Goal: Task Accomplishment & Management: Manage account settings

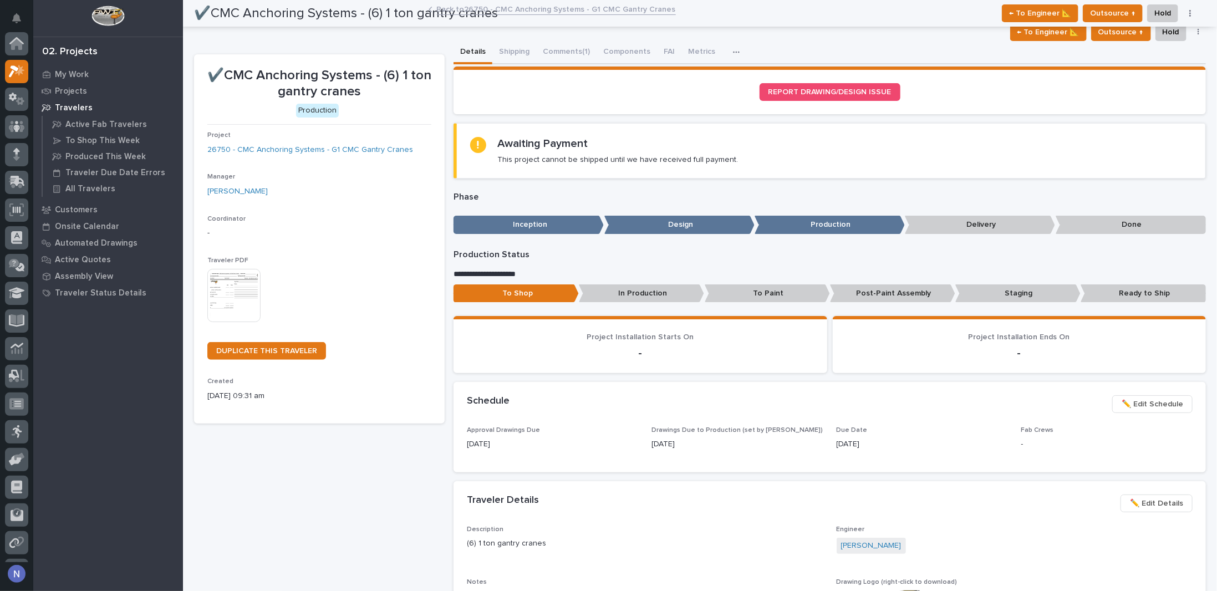
scroll to position [28, 0]
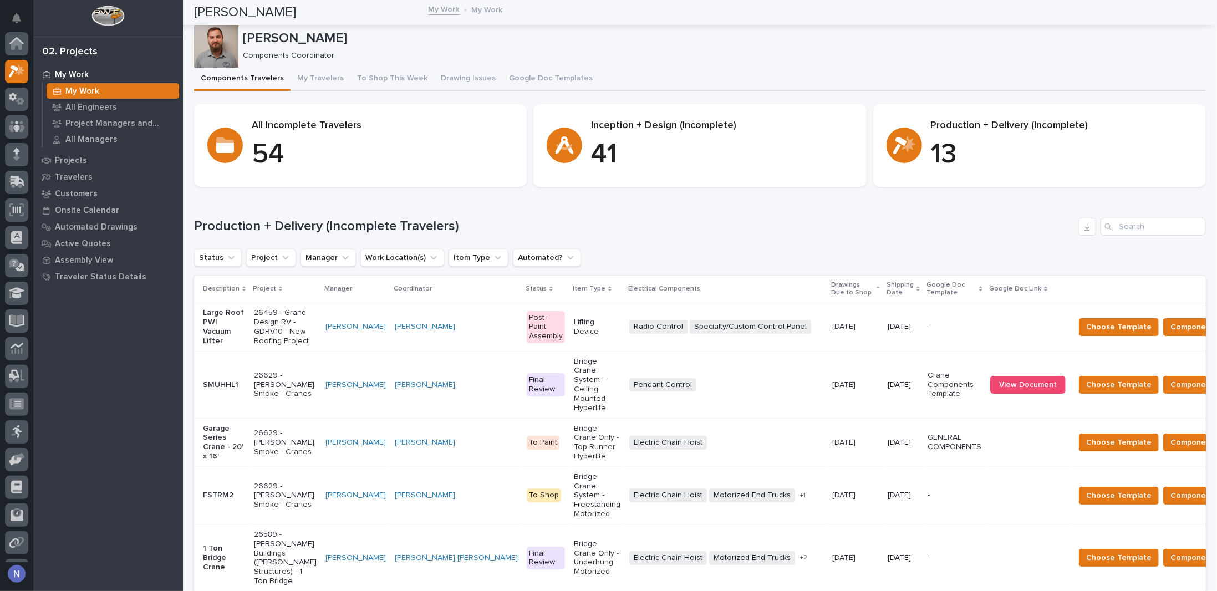
scroll to position [28, 0]
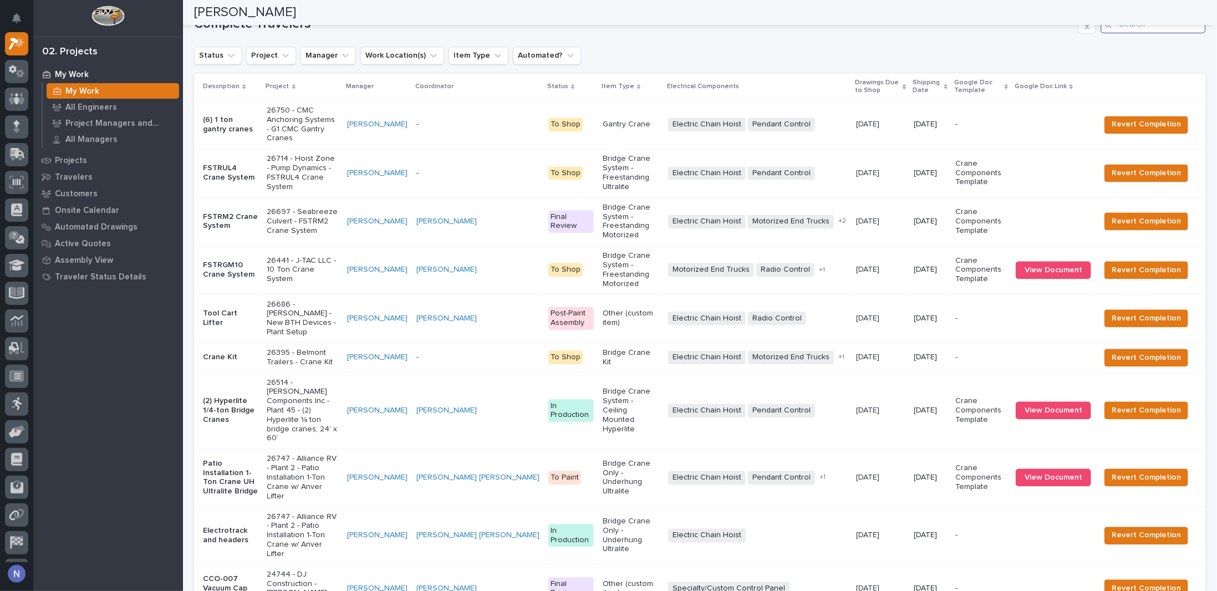
click at [1130, 33] on input "Search" at bounding box center [1152, 25] width 105 height 18
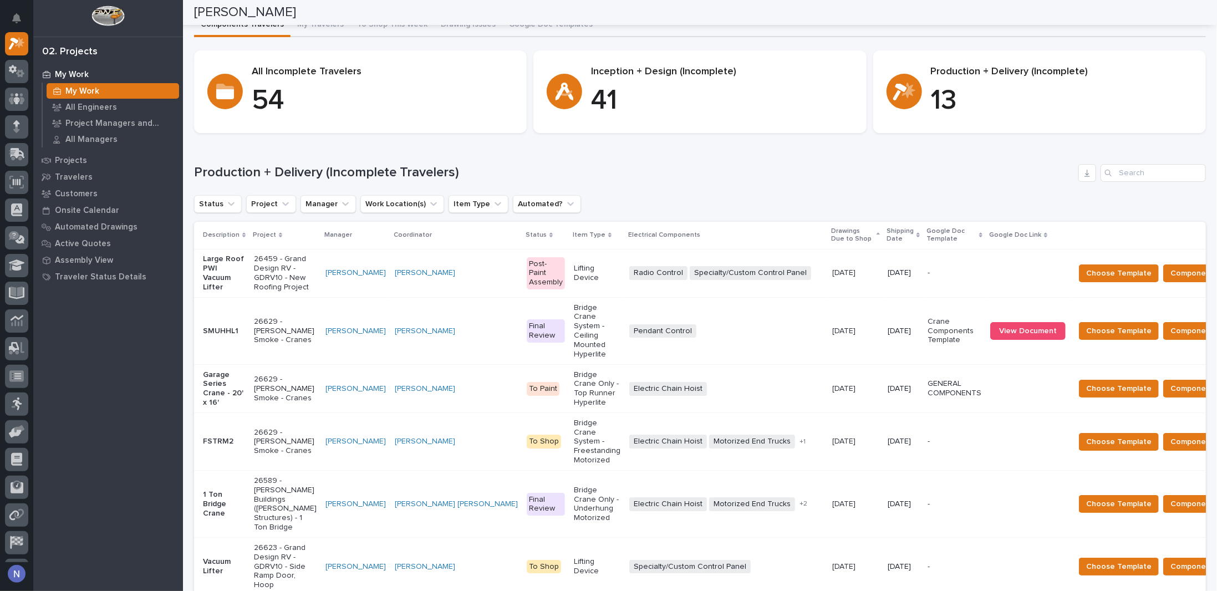
scroll to position [39, 0]
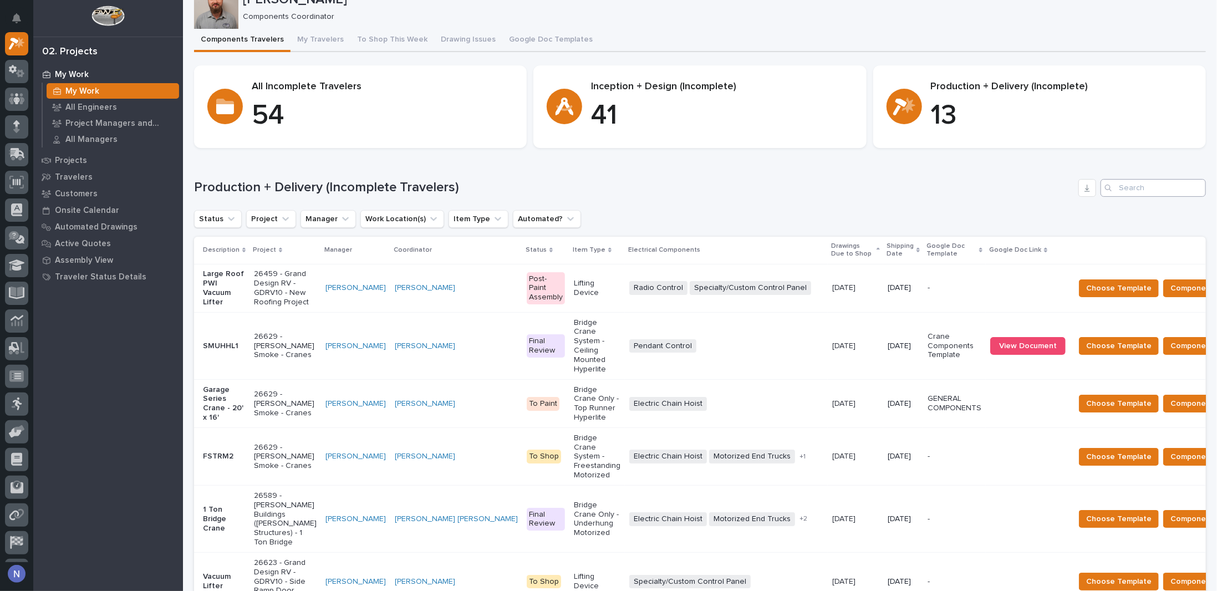
type input "26629"
click at [1114, 192] on input "Search" at bounding box center [1152, 188] width 105 height 18
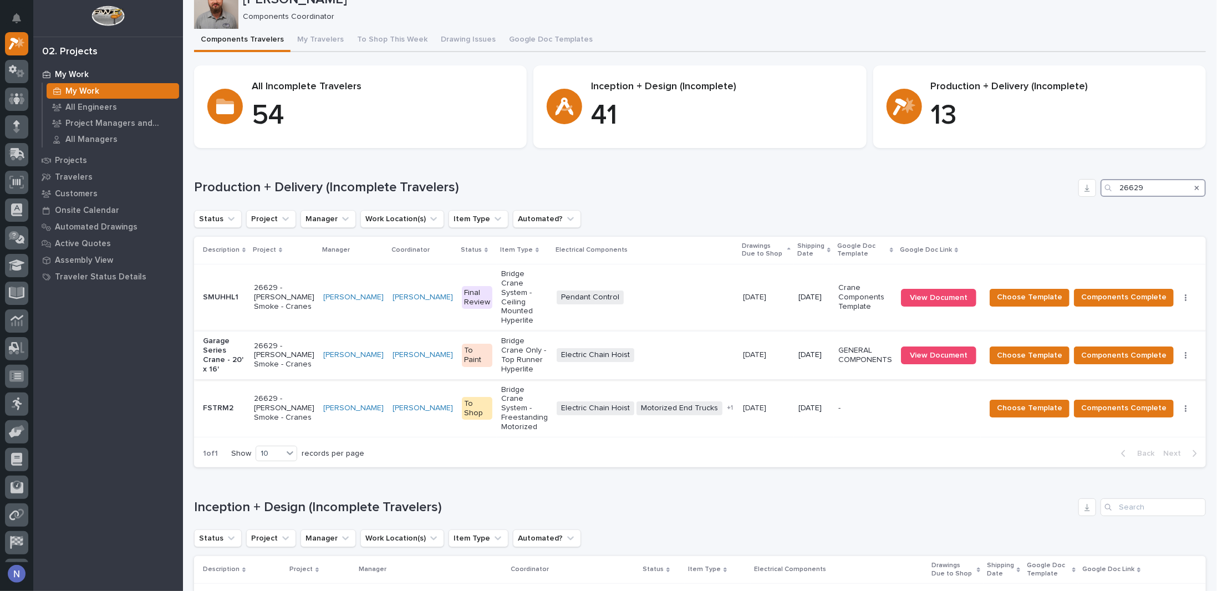
type input "26629"
click at [687, 331] on td "Electric Chain Hoist + 0" at bounding box center [645, 355] width 186 height 48
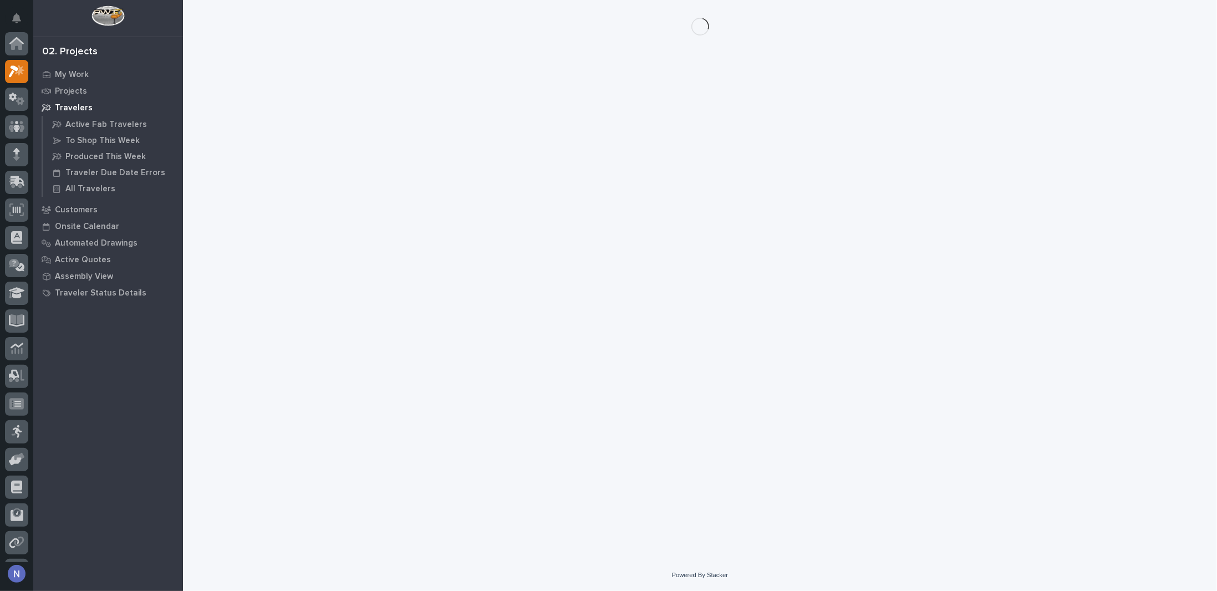
scroll to position [28, 0]
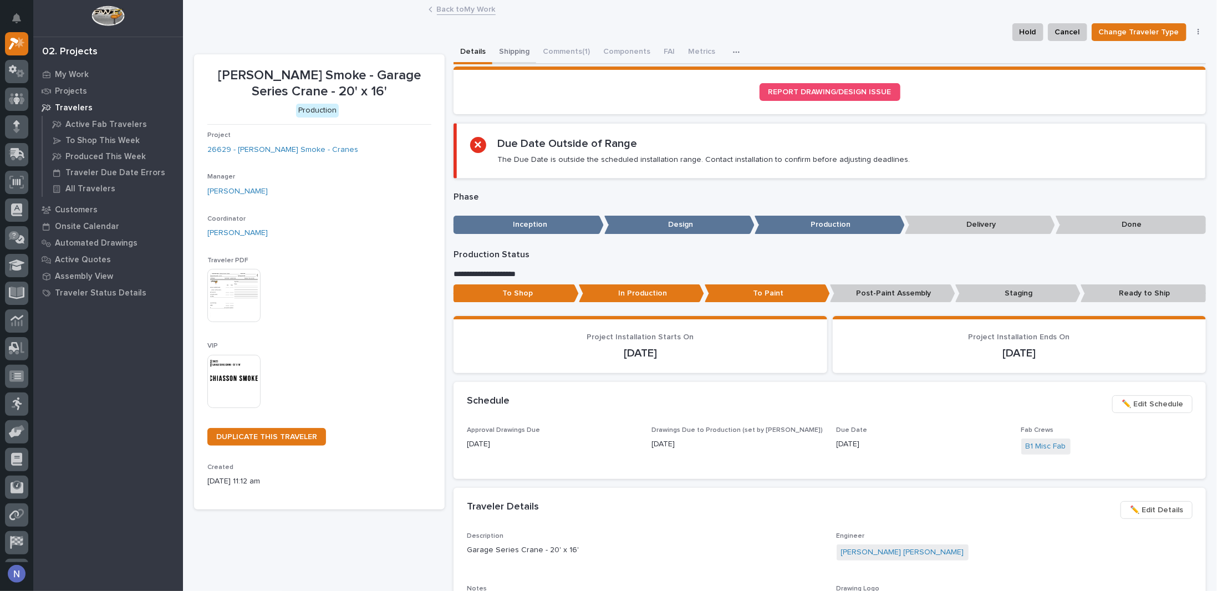
click at [522, 44] on button "Shipping" at bounding box center [514, 52] width 44 height 23
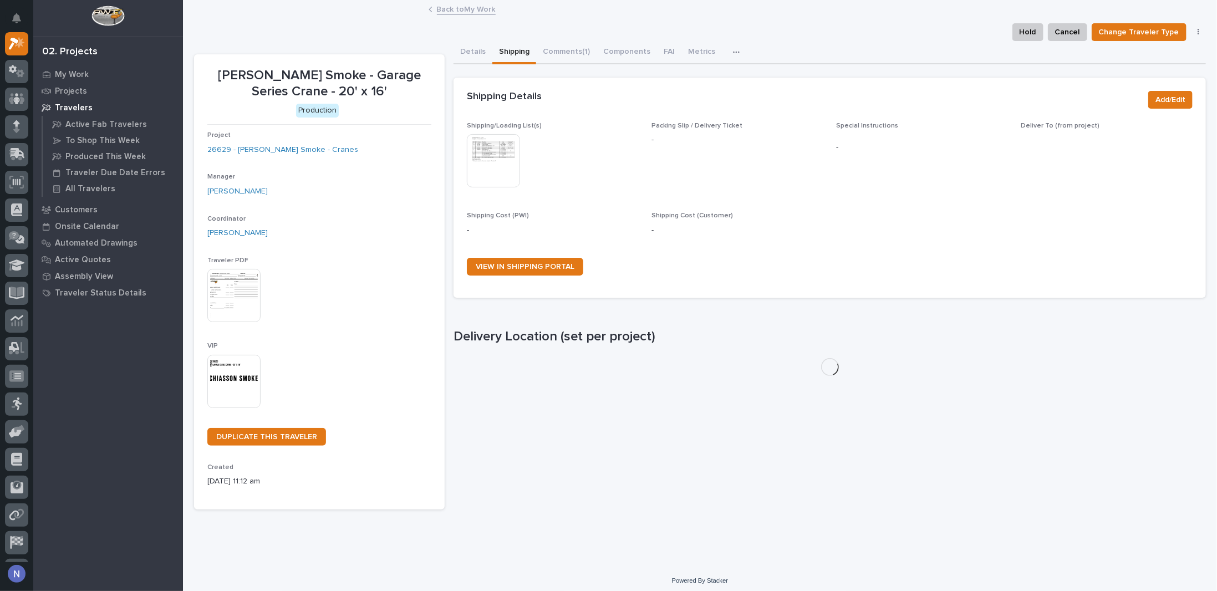
click at [501, 155] on img at bounding box center [493, 160] width 53 height 53
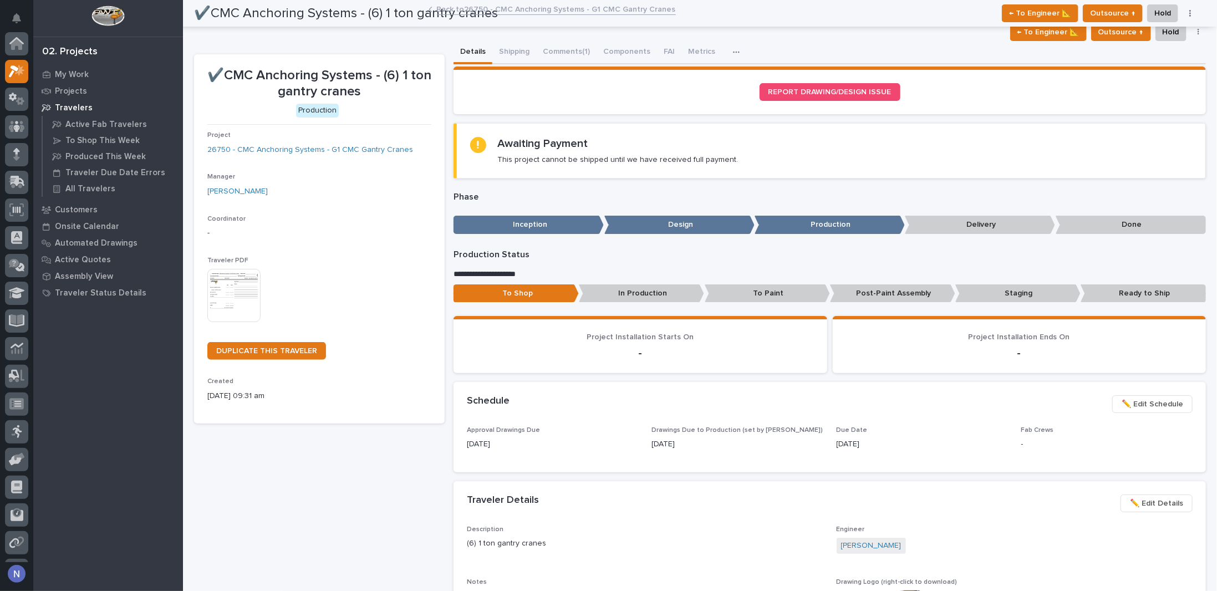
scroll to position [28, 0]
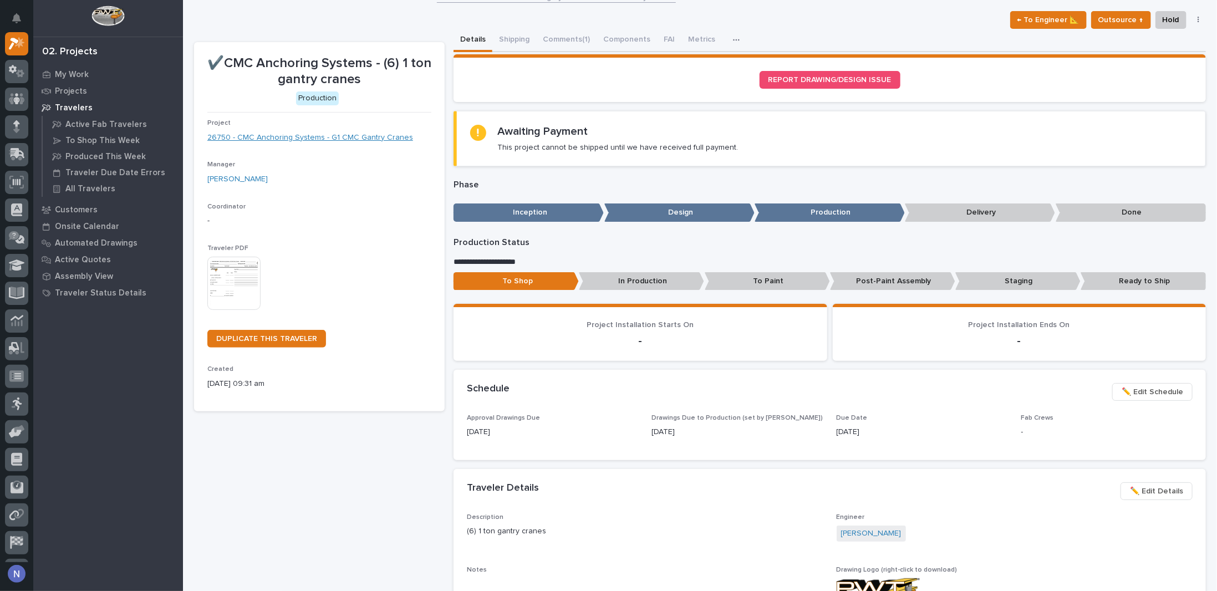
scroll to position [6, 0]
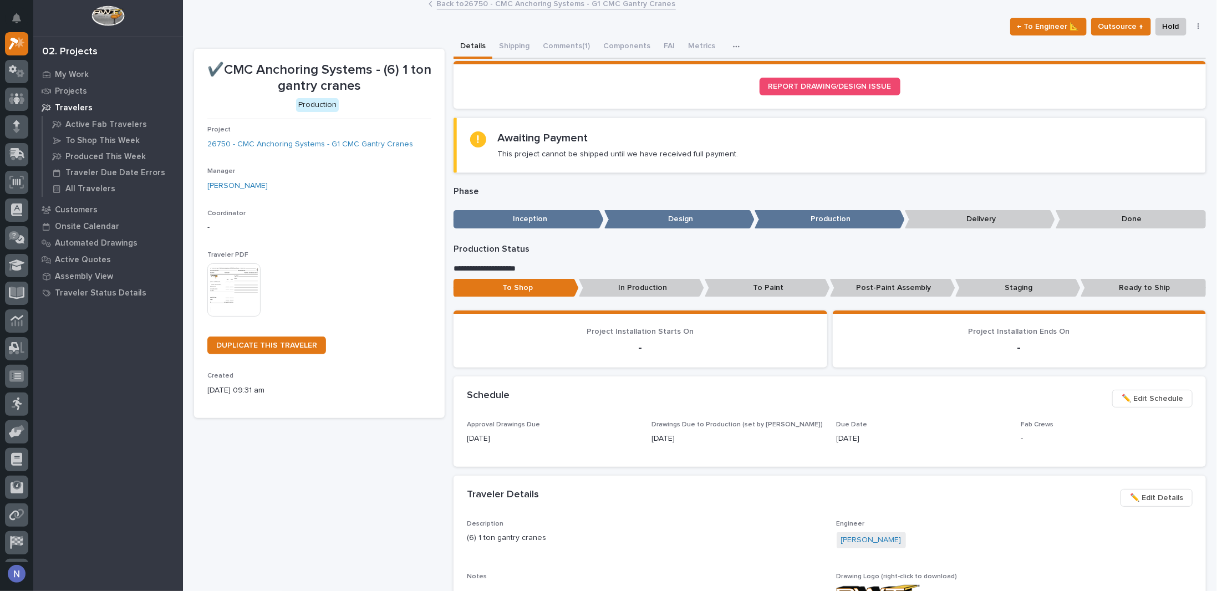
click at [384, 151] on div "Project 26750 - CMC Anchoring Systems - G1 CMC Gantry Cranes" at bounding box center [319, 142] width 224 height 33
click at [384, 146] on link "26750 - CMC Anchoring Systems - G1 CMC Gantry Cranes" at bounding box center [310, 145] width 206 height 12
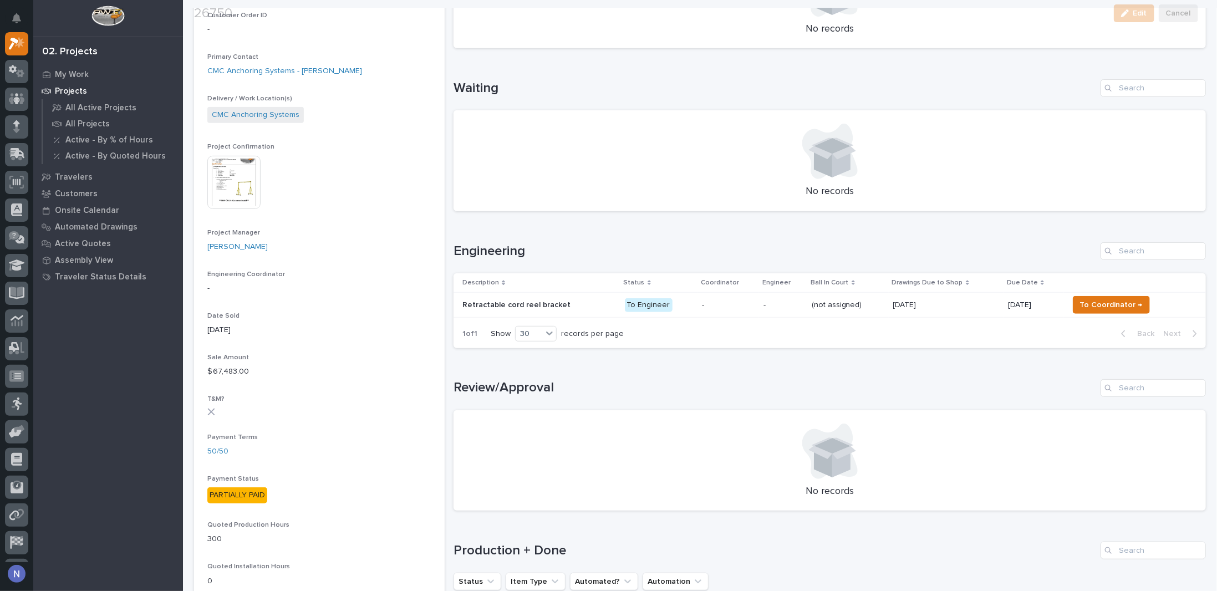
scroll to position [314, 0]
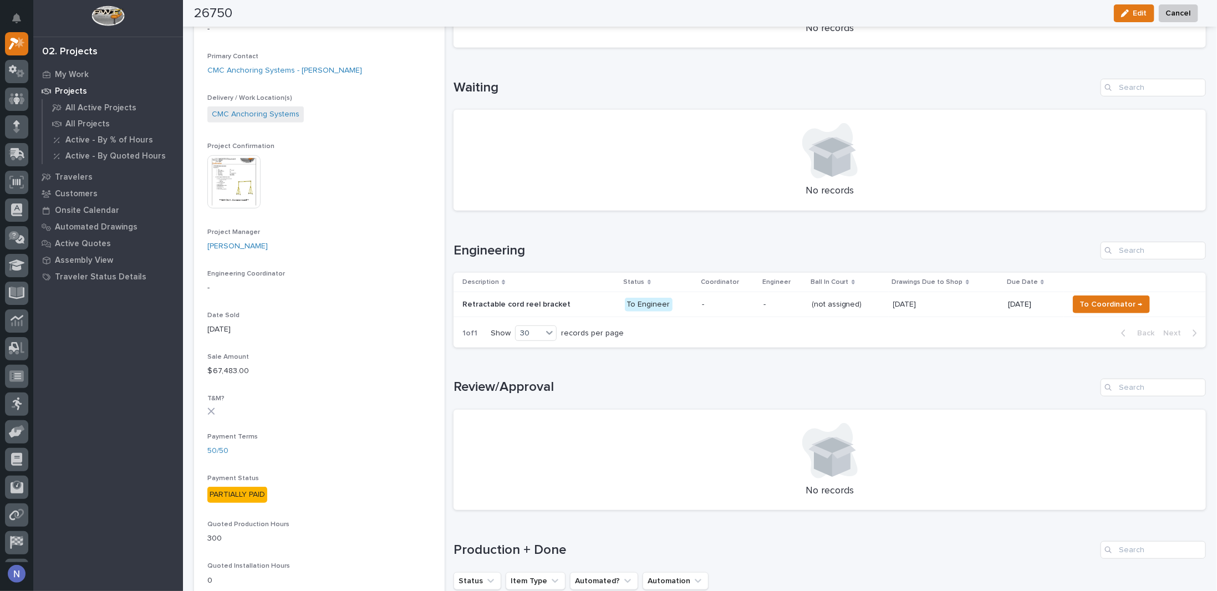
click at [583, 297] on div "Retractable cord reel bracket Retractable cord reel bracket" at bounding box center [538, 304] width 153 height 18
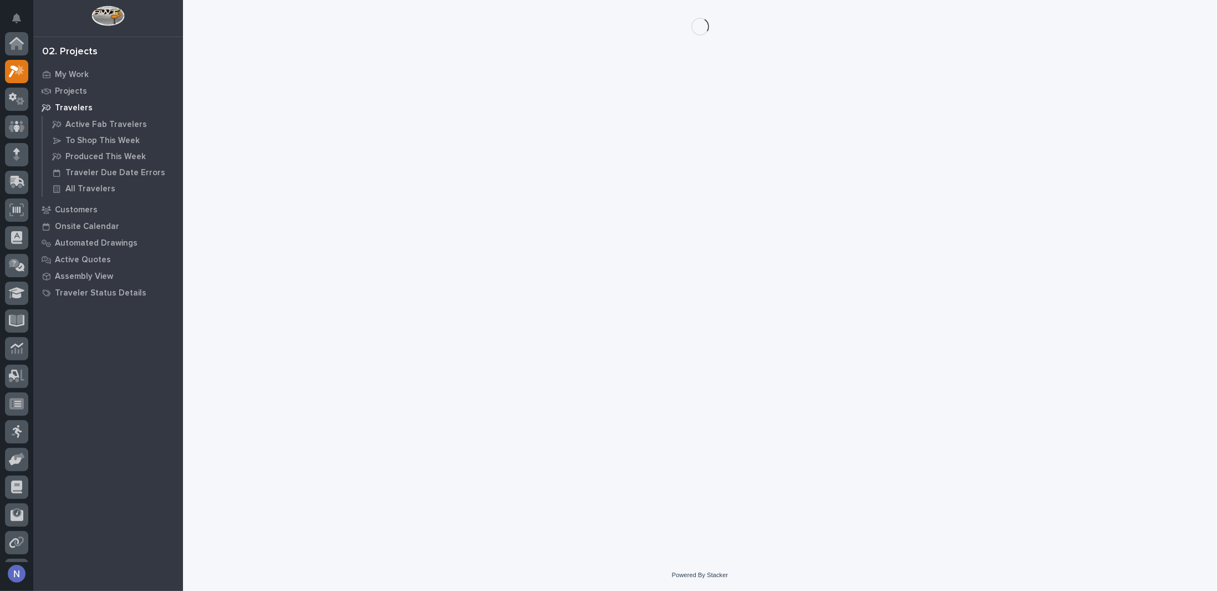
scroll to position [28, 0]
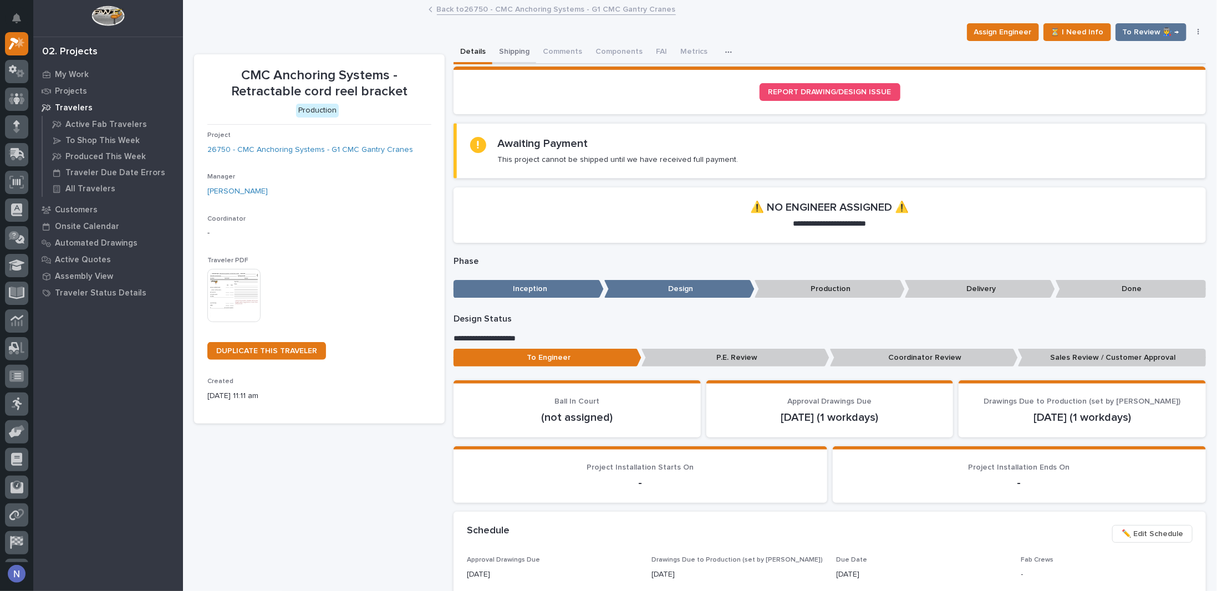
click at [509, 54] on button "Shipping" at bounding box center [514, 52] width 44 height 23
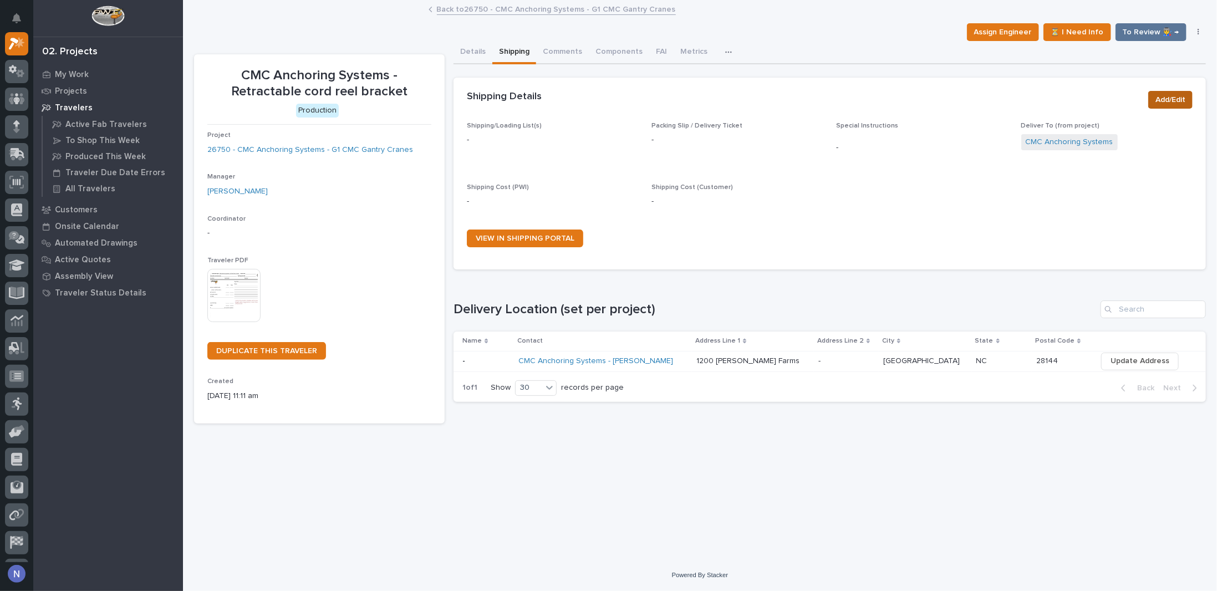
click at [1171, 99] on span "Add/Edit" at bounding box center [1170, 99] width 30 height 13
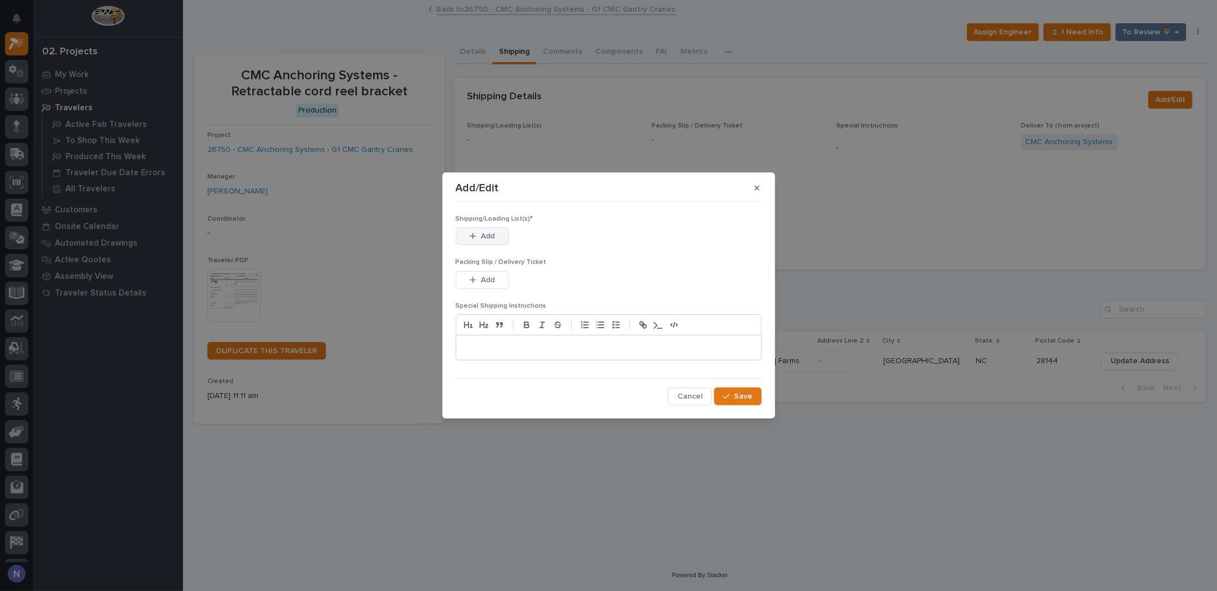
click at [480, 231] on button "Add" at bounding box center [482, 236] width 53 height 18
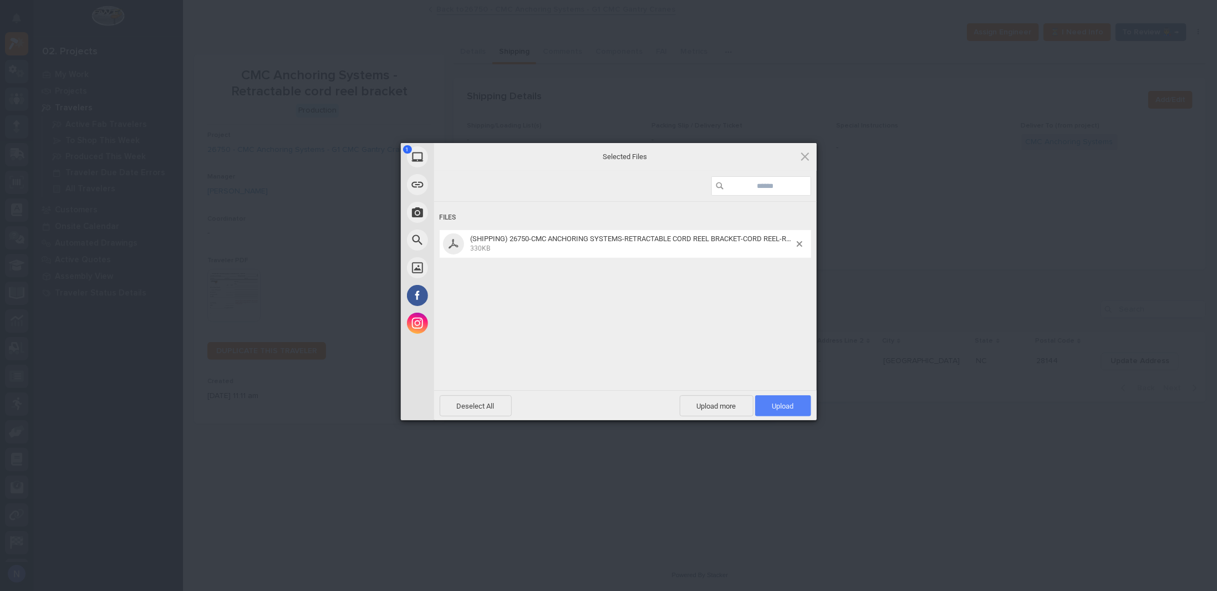
click at [793, 406] on span "Upload 1" at bounding box center [783, 406] width 22 height 8
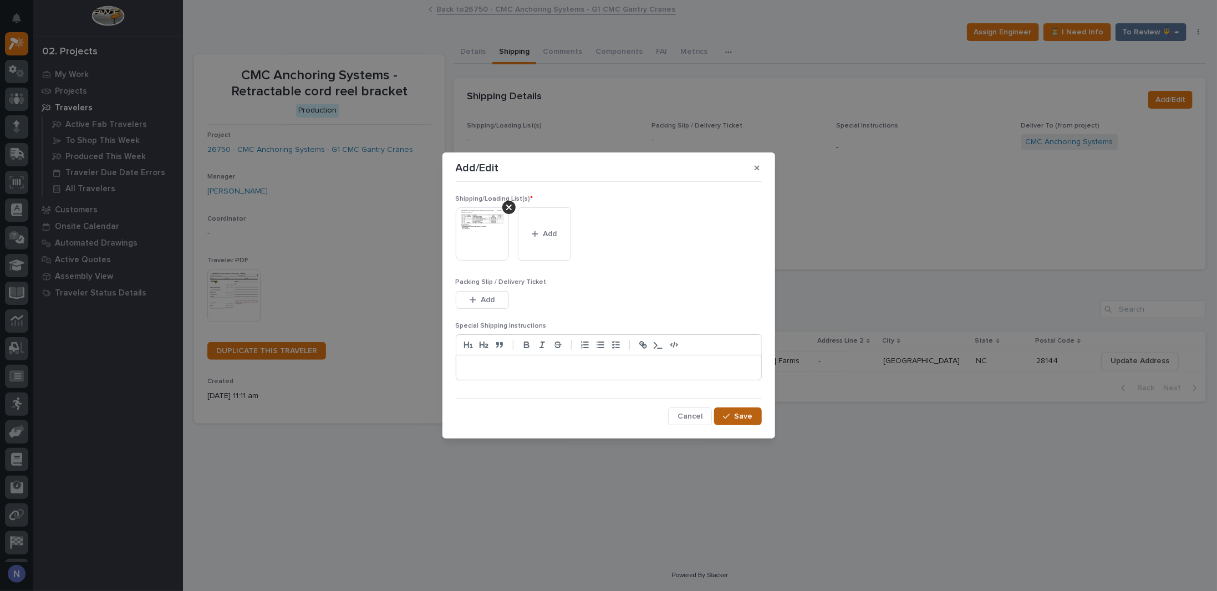
click at [736, 418] on span "Save" at bounding box center [743, 416] width 18 height 10
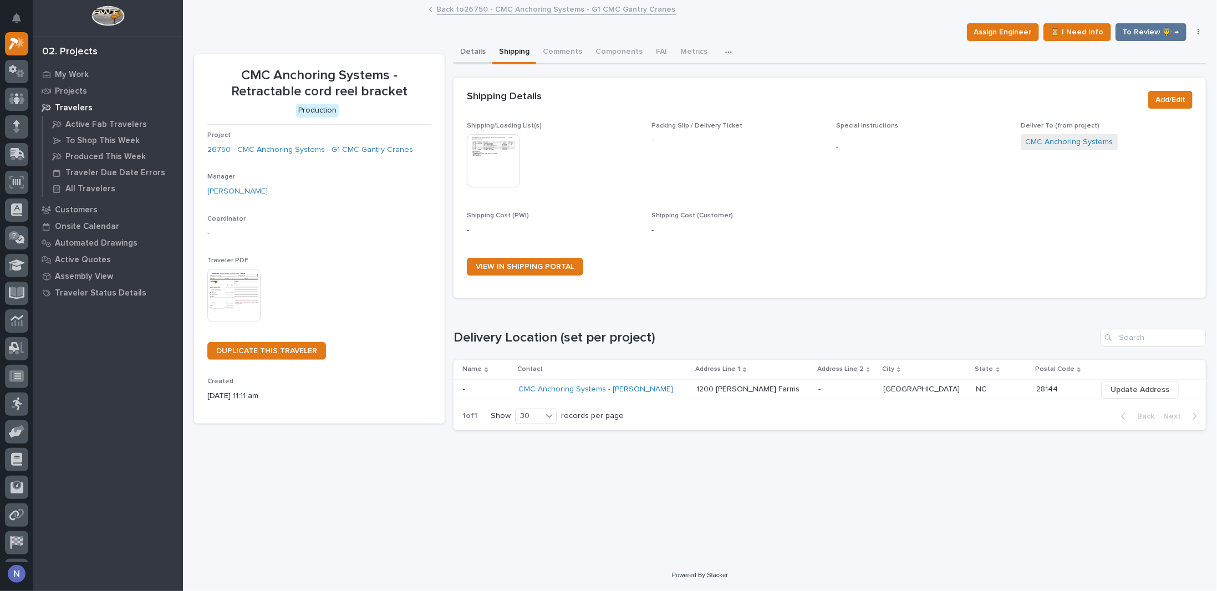
click at [467, 45] on button "Details" at bounding box center [472, 52] width 39 height 23
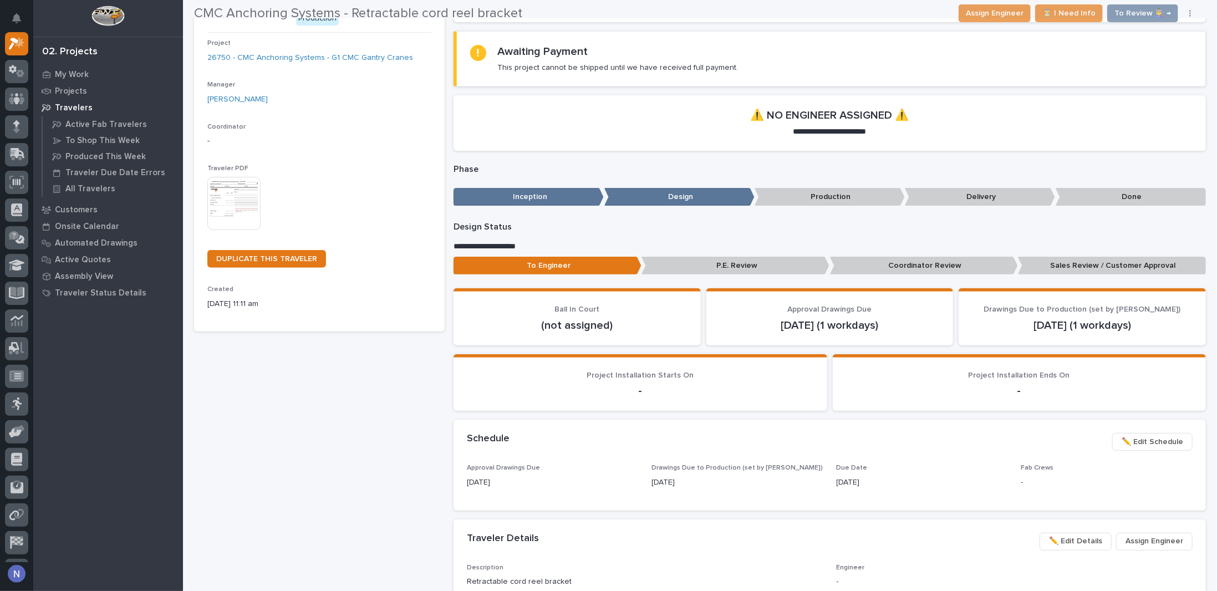
scroll to position [185, 0]
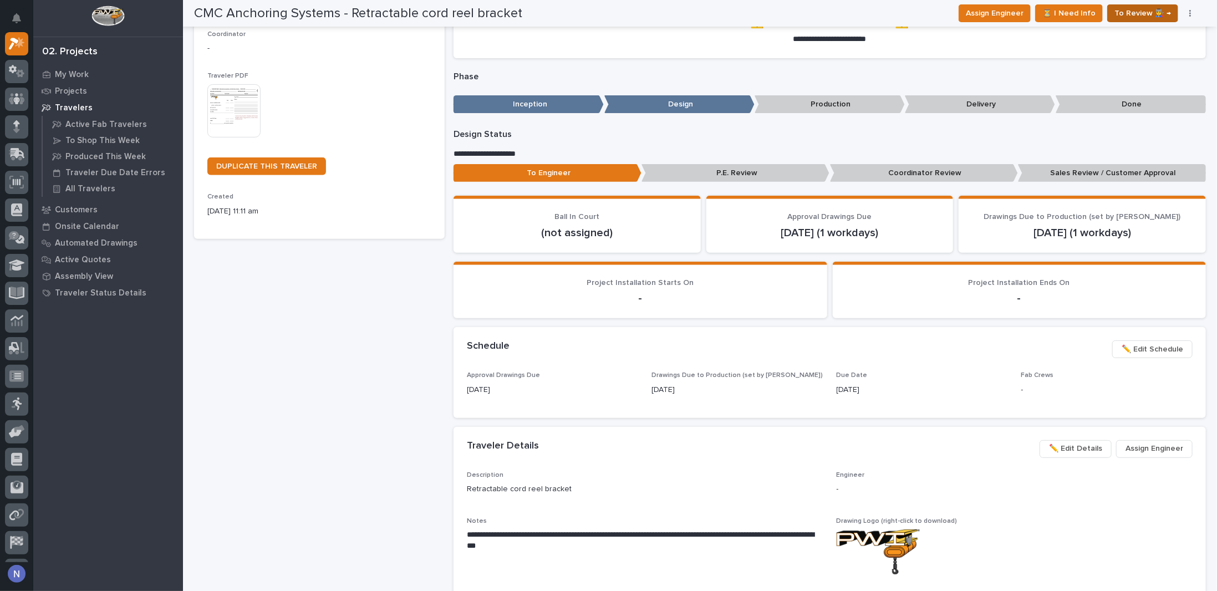
click at [1156, 9] on span "To Review 👨‍🏭 →" at bounding box center [1142, 13] width 57 height 13
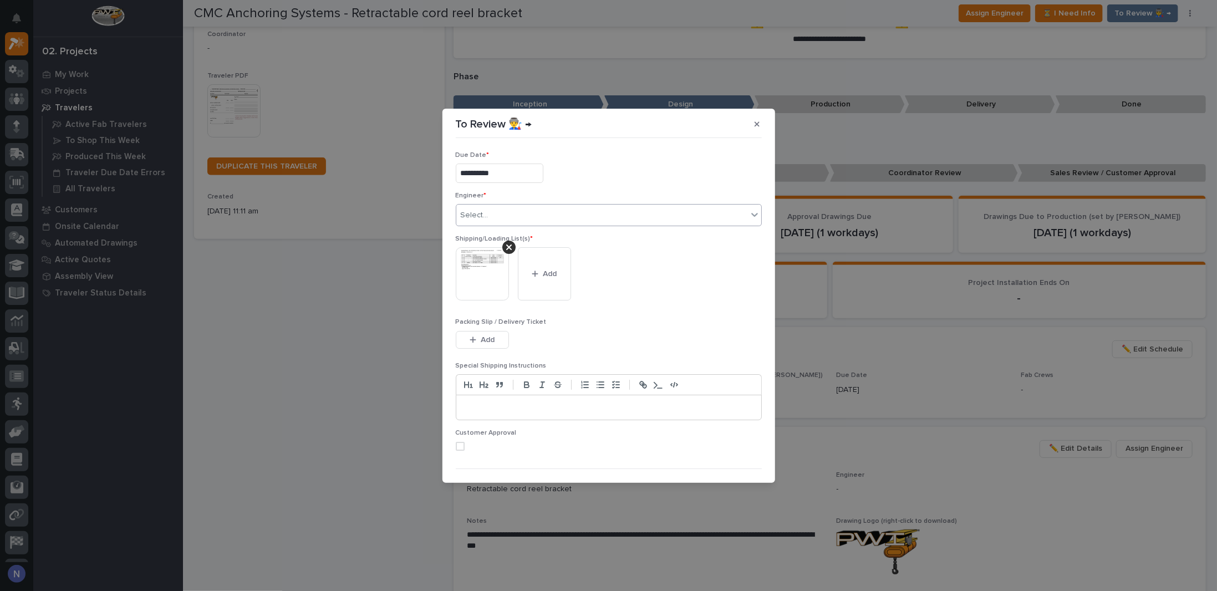
click at [519, 213] on div "Select..." at bounding box center [601, 215] width 291 height 18
type input "*"
type input "******"
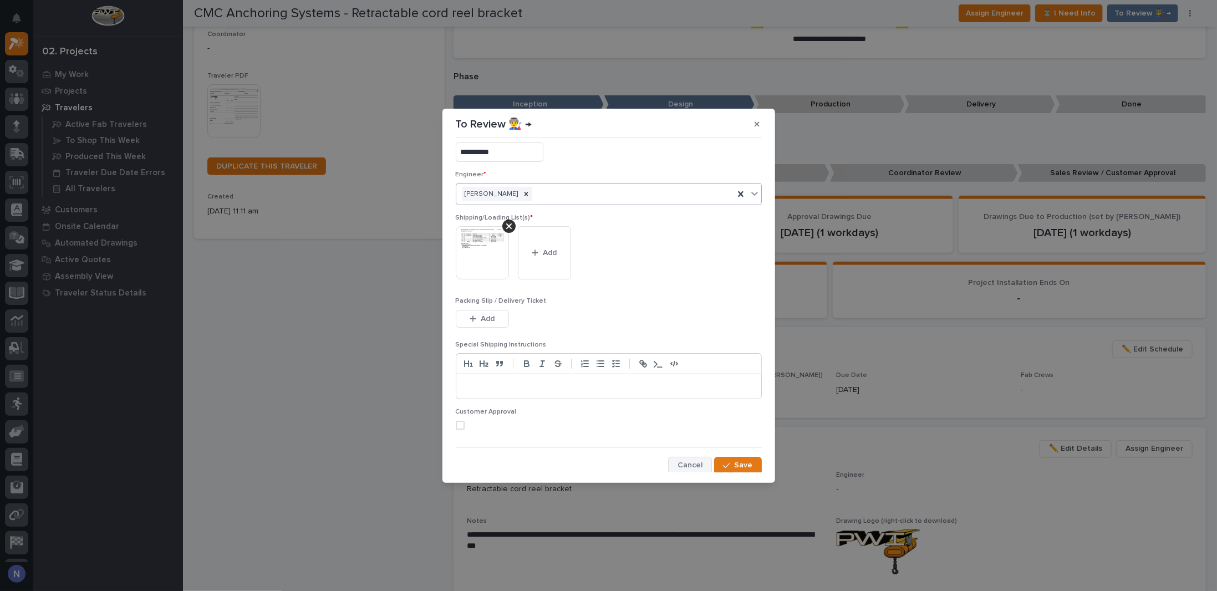
click at [694, 461] on span "Cancel" at bounding box center [689, 465] width 25 height 10
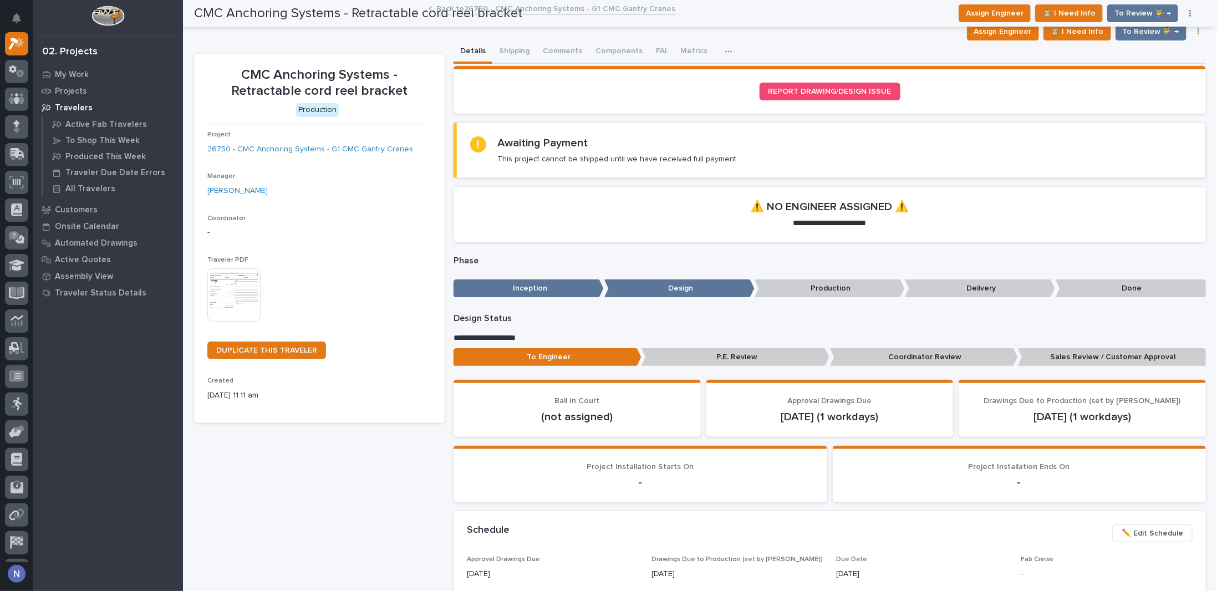
scroll to position [0, 0]
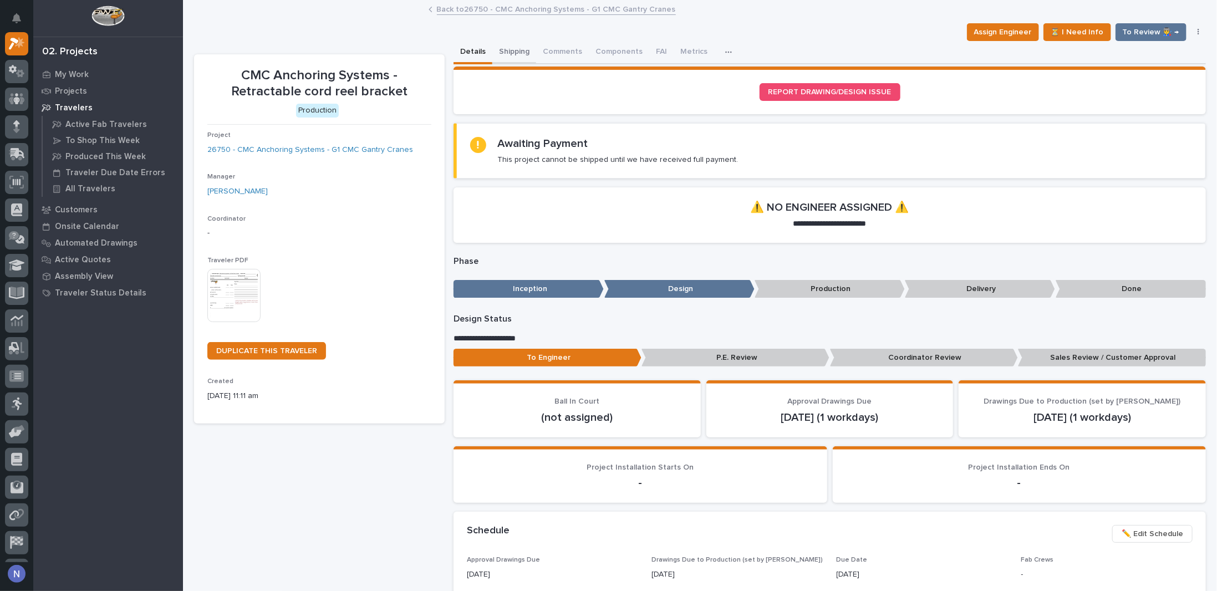
click at [504, 50] on button "Shipping" at bounding box center [514, 52] width 44 height 23
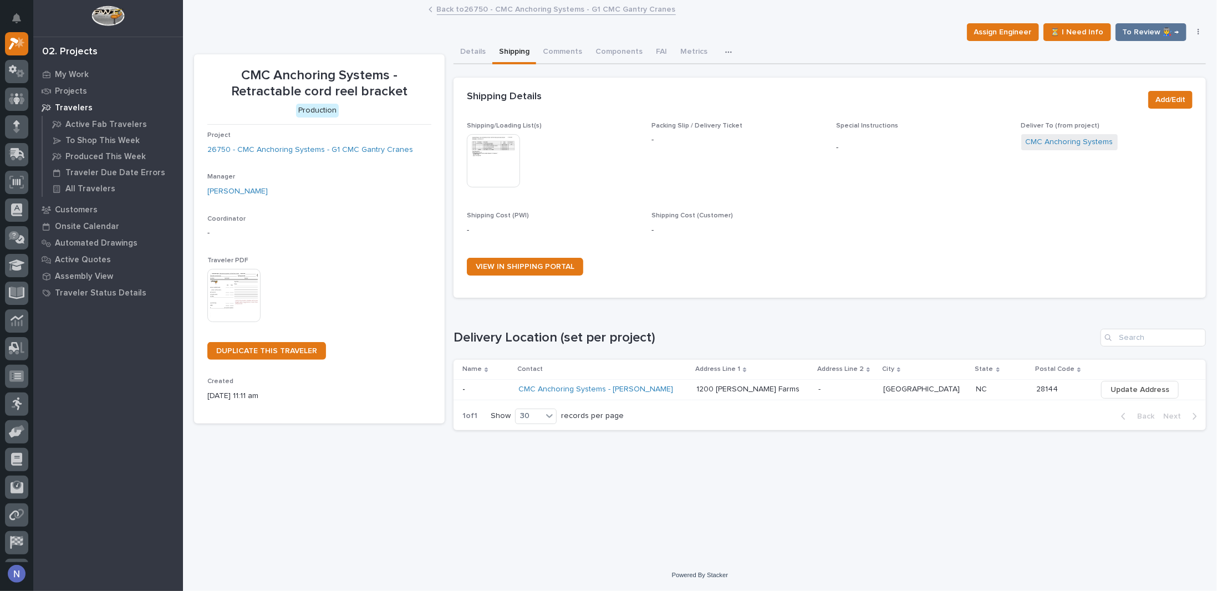
click at [492, 160] on img at bounding box center [493, 160] width 53 height 53
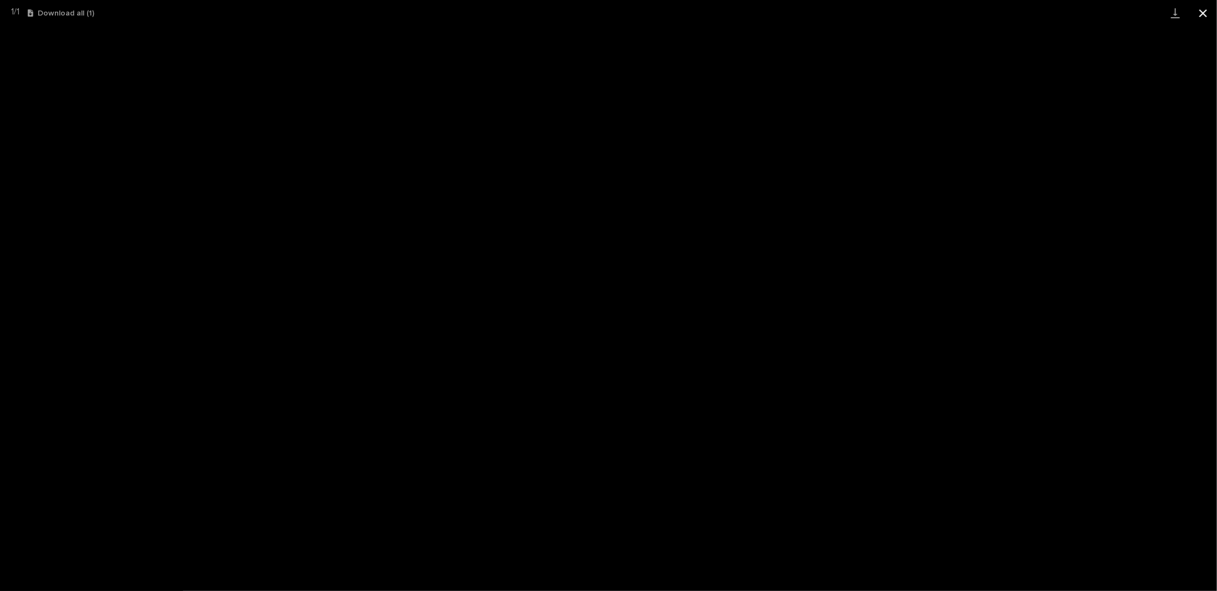
click at [1204, 16] on button "Close gallery" at bounding box center [1203, 13] width 28 height 26
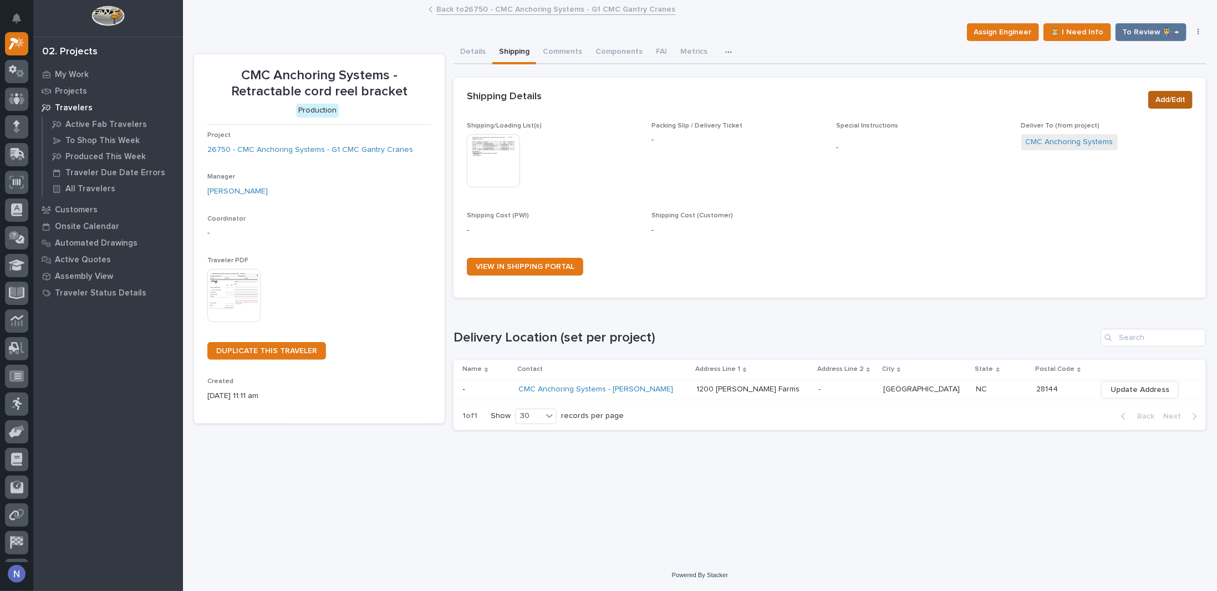
click at [1176, 103] on span "Add/Edit" at bounding box center [1170, 99] width 30 height 13
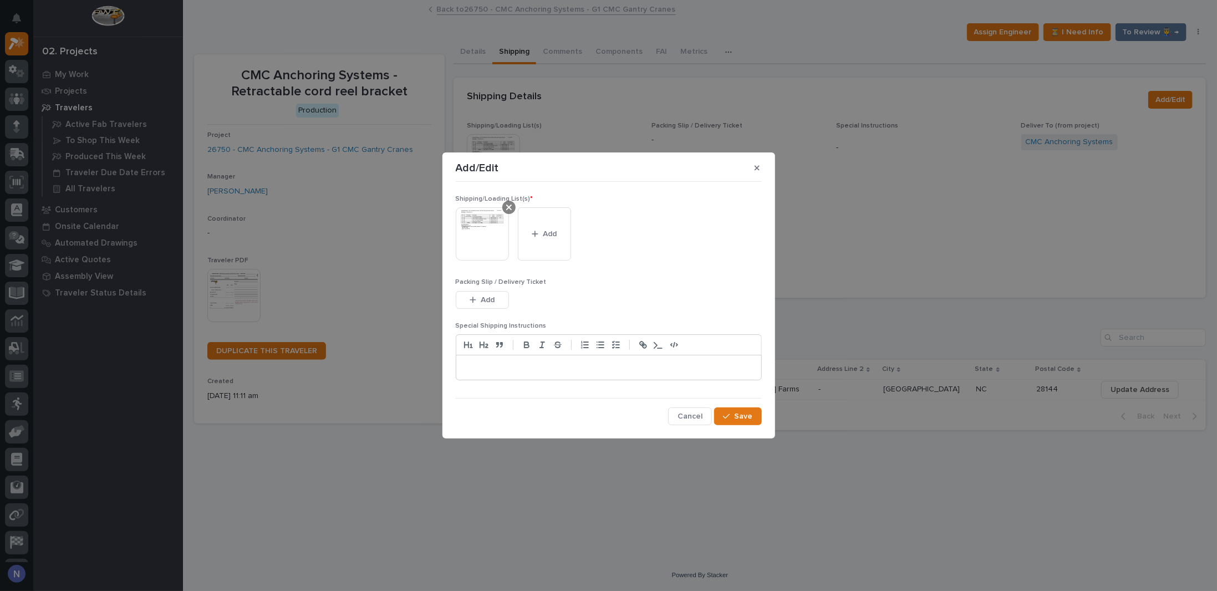
click at [510, 209] on icon at bounding box center [509, 208] width 6 height 6
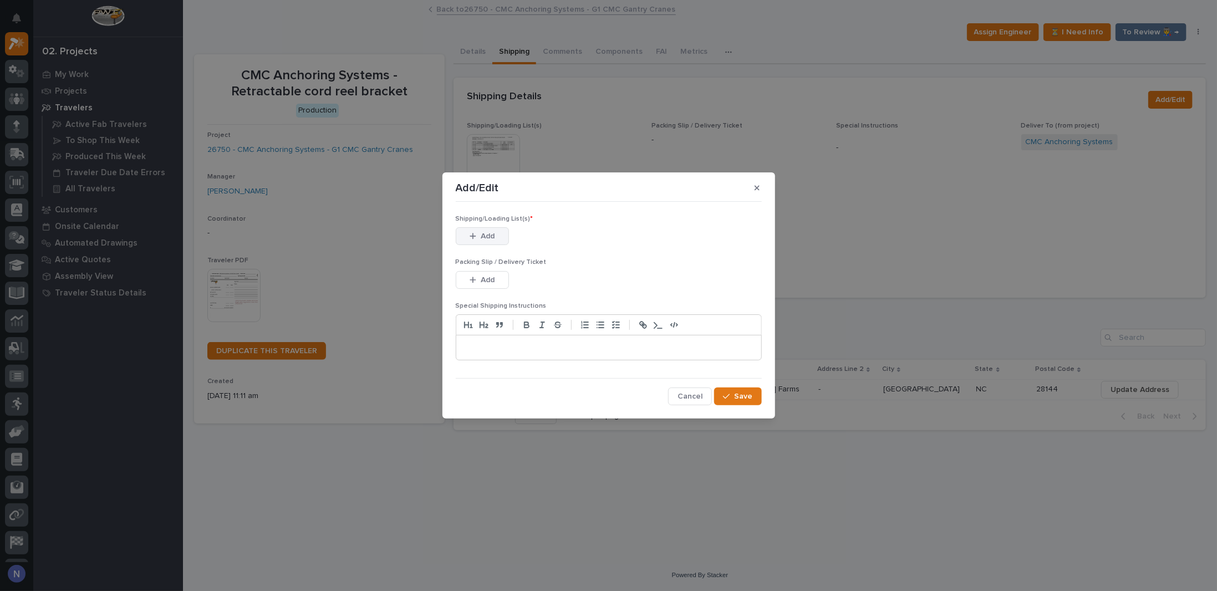
click at [483, 232] on span "Add" at bounding box center [488, 236] width 14 height 10
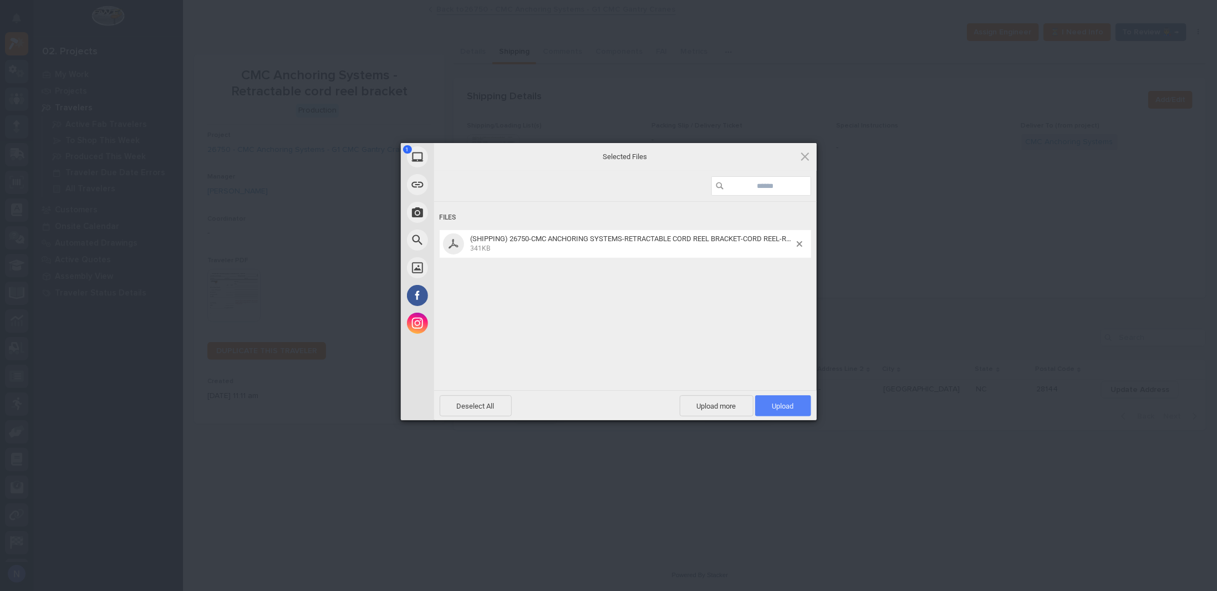
click at [777, 406] on span "Upload 1" at bounding box center [783, 406] width 22 height 8
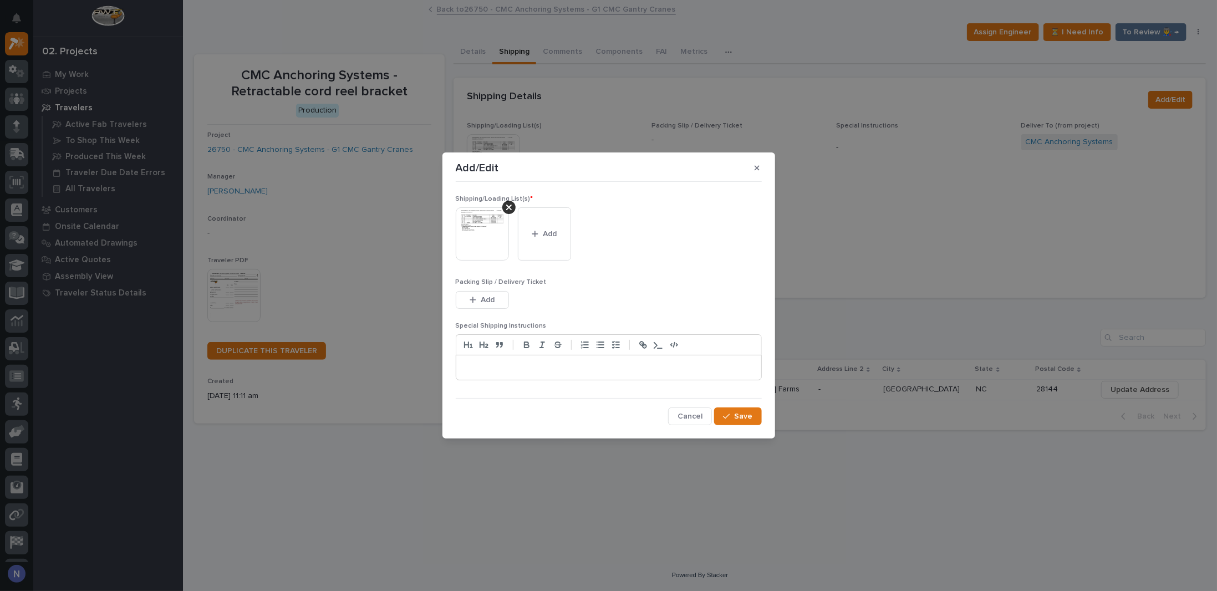
click at [498, 227] on img at bounding box center [482, 233] width 53 height 53
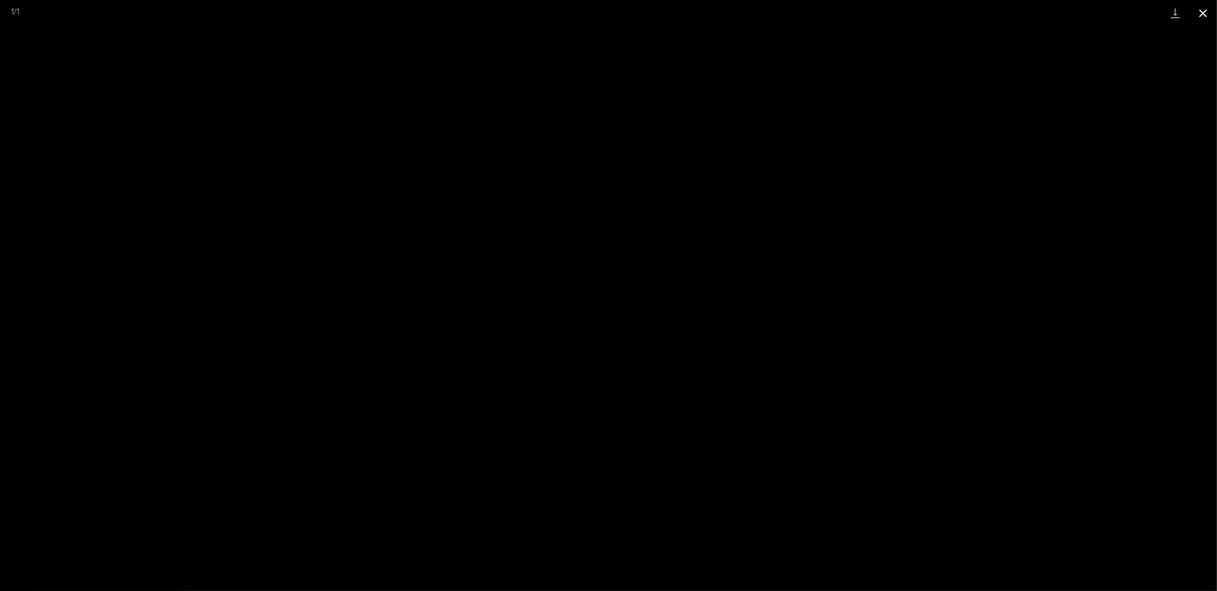
click at [1197, 11] on button "Close gallery" at bounding box center [1203, 13] width 28 height 26
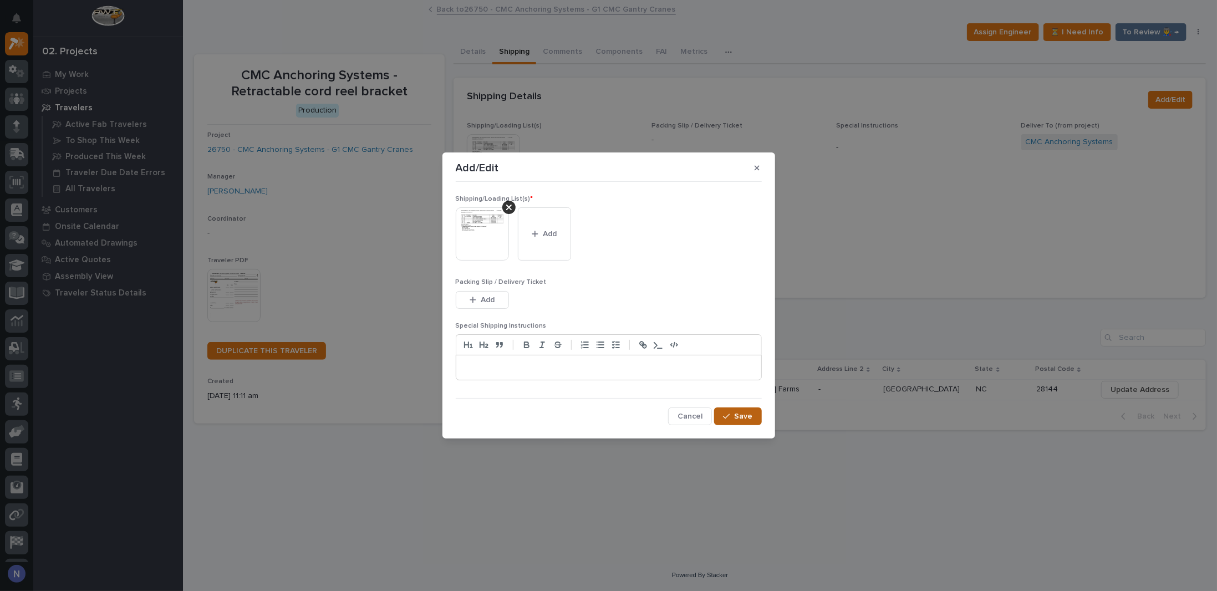
click at [742, 415] on span "Save" at bounding box center [743, 416] width 18 height 10
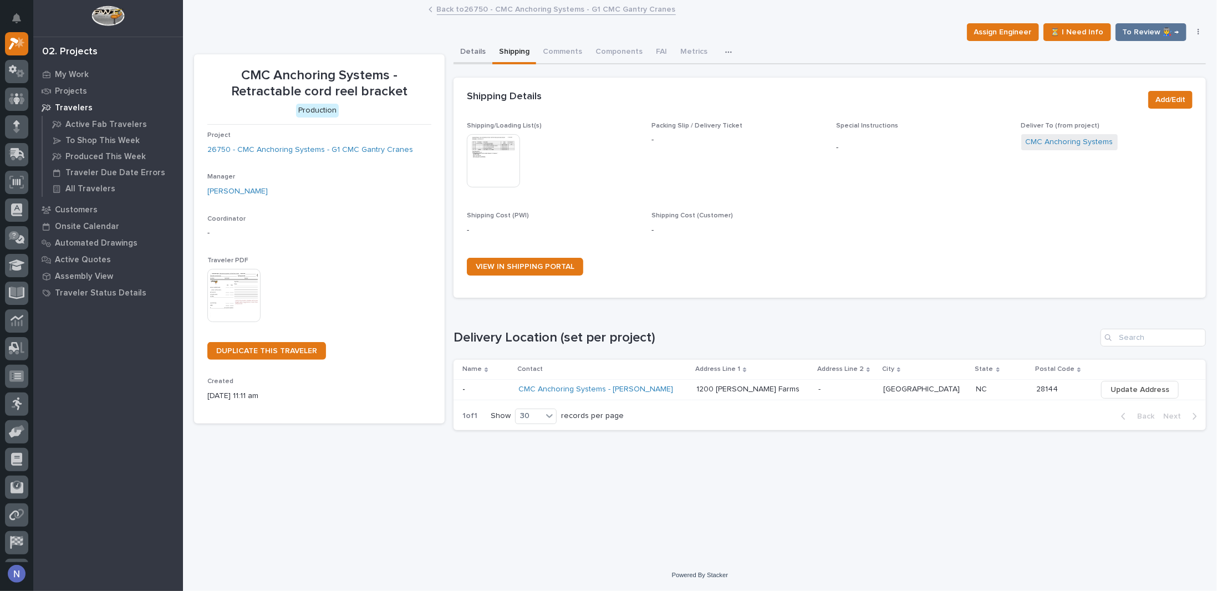
click at [470, 48] on button "Details" at bounding box center [472, 52] width 39 height 23
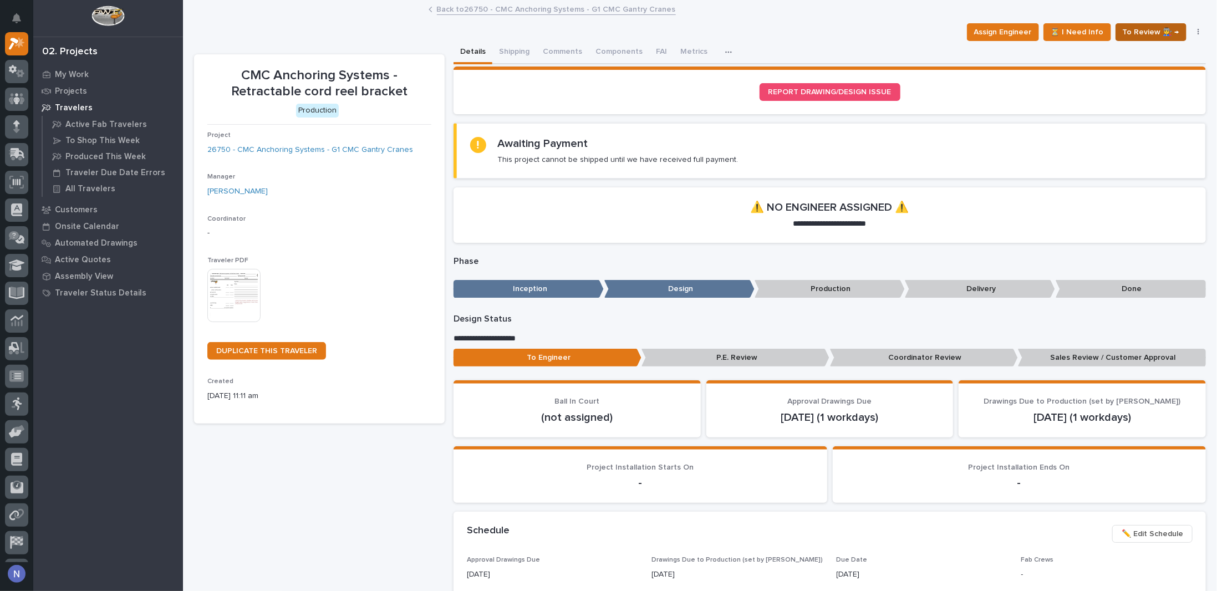
click at [1140, 25] on span "To Review 👨‍🏭 →" at bounding box center [1150, 31] width 57 height 13
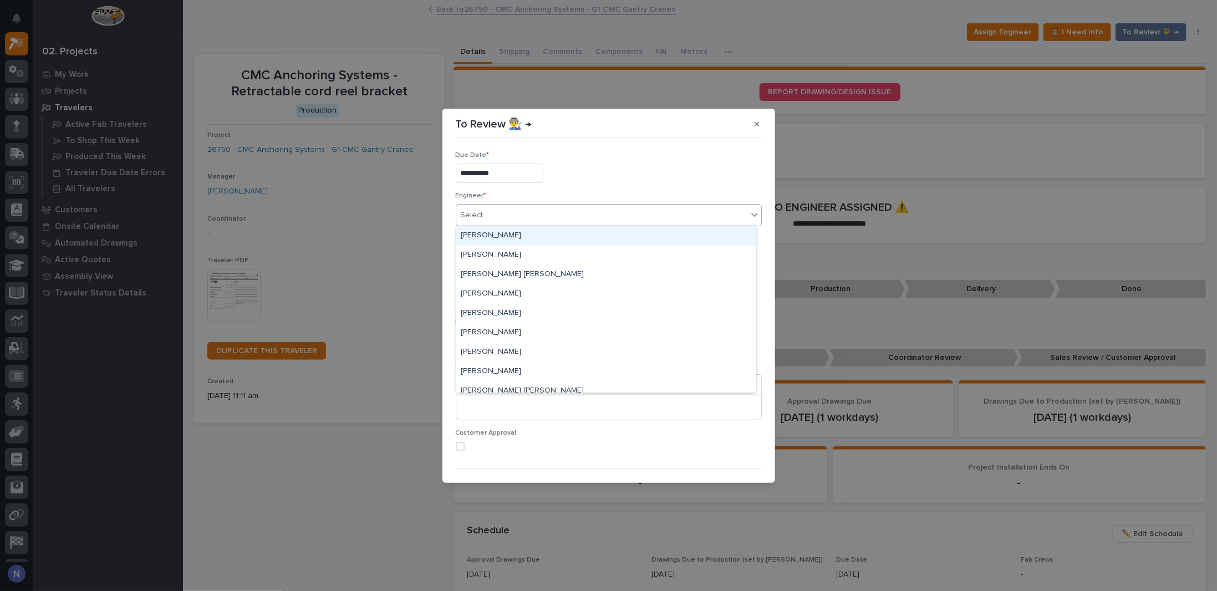
click at [542, 217] on div "Select..." at bounding box center [601, 215] width 291 height 18
type input "*****"
click at [533, 239] on div "Nathan Gross" at bounding box center [605, 235] width 299 height 19
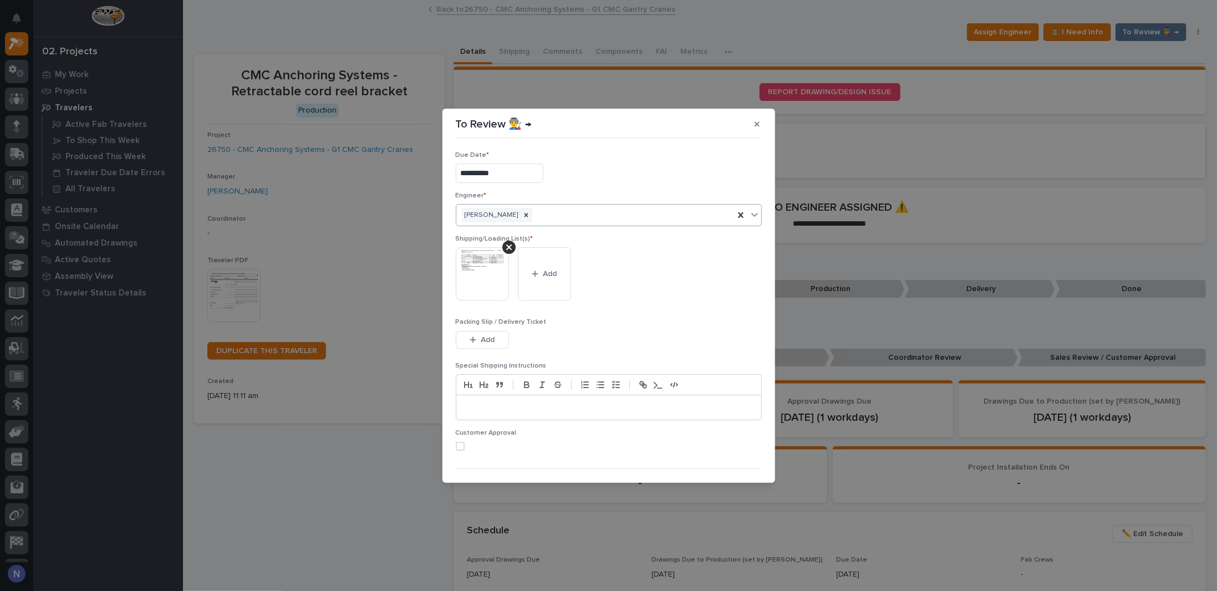
scroll to position [21, 0]
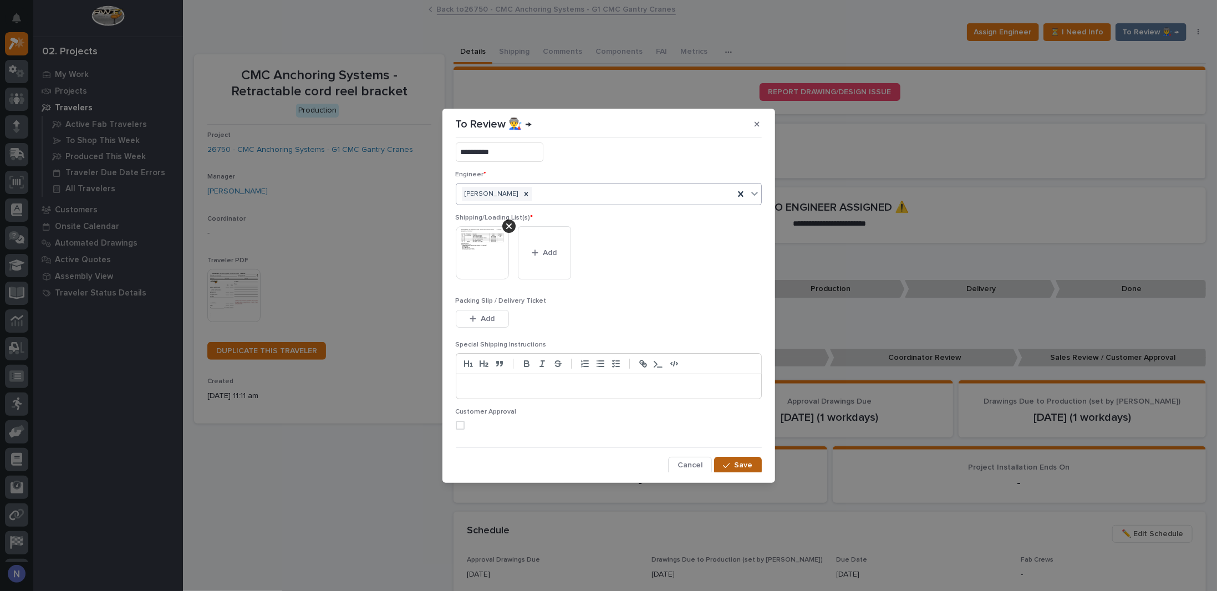
click at [726, 462] on div "button" at bounding box center [728, 466] width 11 height 8
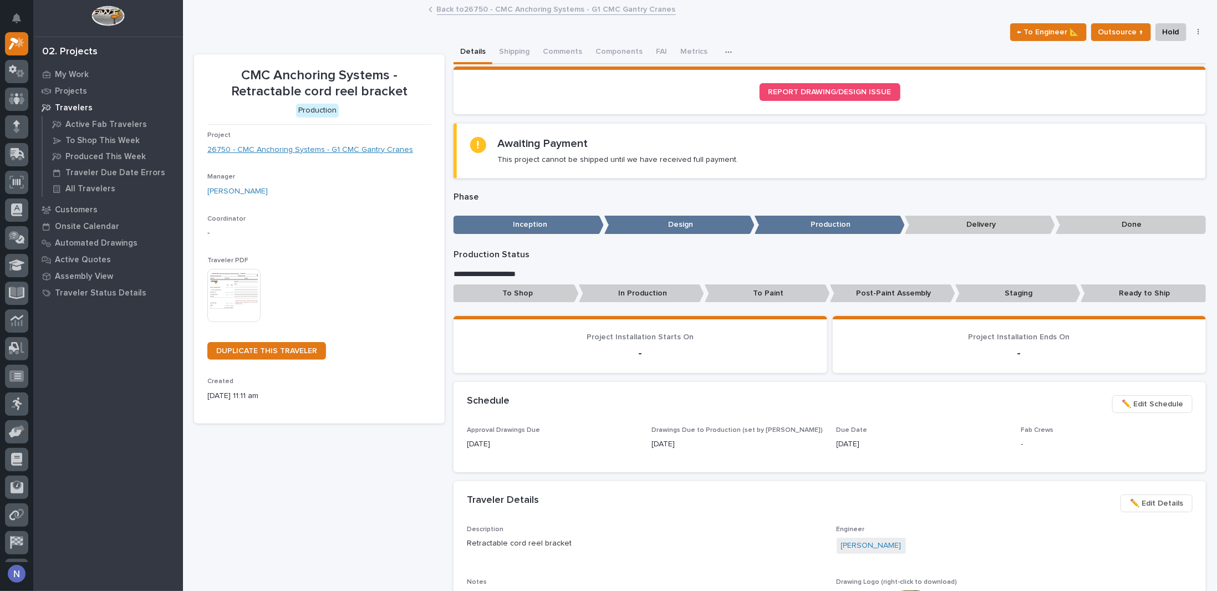
click at [349, 151] on link "26750 - CMC Anchoring Systems - G1 CMC Gantry Cranes" at bounding box center [310, 150] width 206 height 12
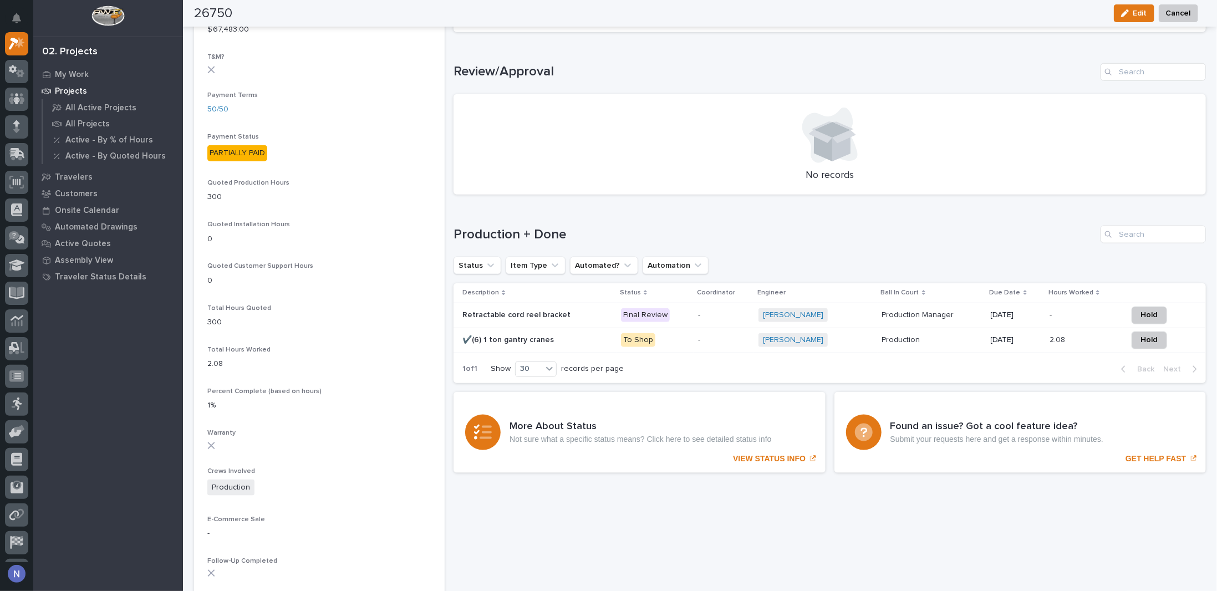
scroll to position [683, 0]
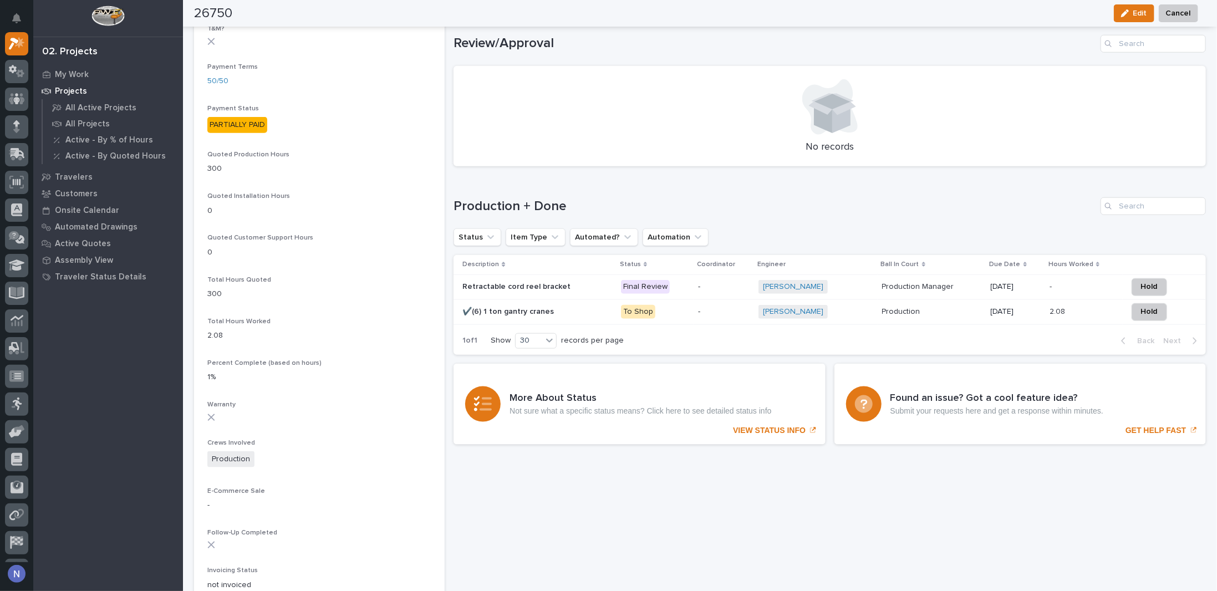
click at [605, 311] on p at bounding box center [537, 311] width 150 height 9
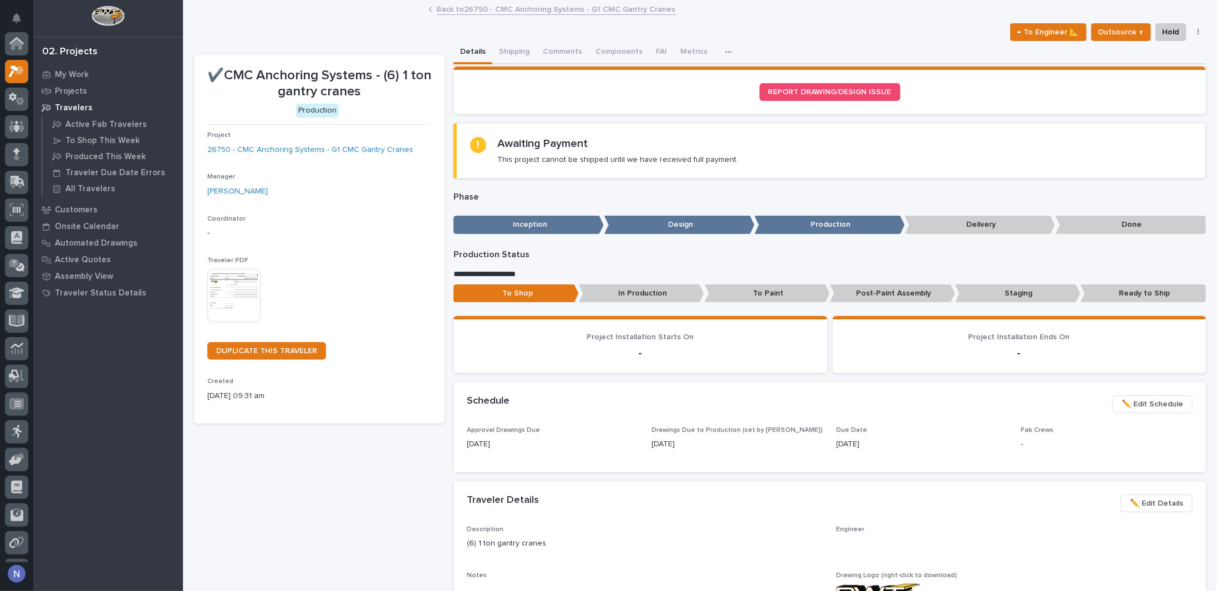
scroll to position [28, 0]
click at [520, 55] on button "Shipping" at bounding box center [514, 52] width 44 height 23
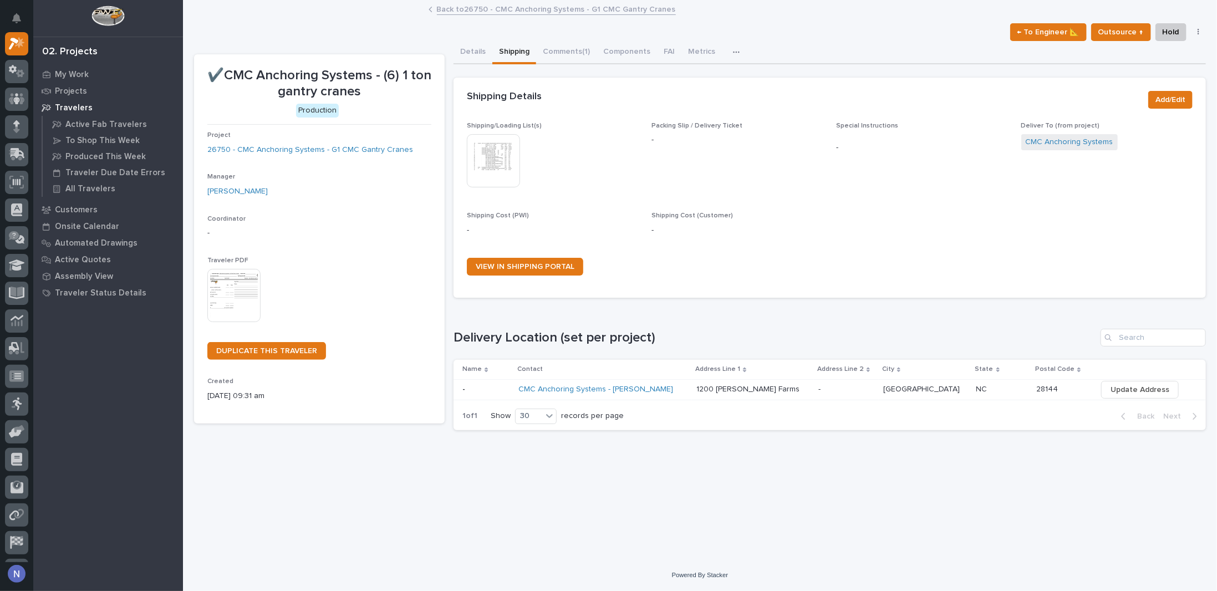
click at [509, 162] on img at bounding box center [493, 160] width 53 height 53
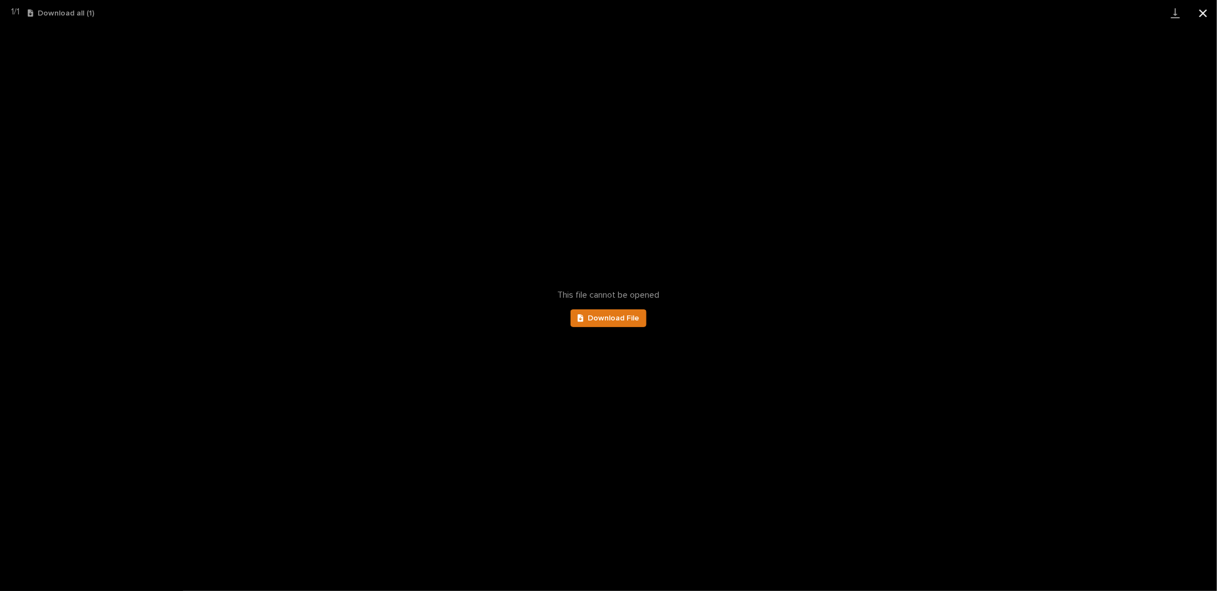
click at [1215, 9] on button "Close gallery" at bounding box center [1203, 13] width 28 height 26
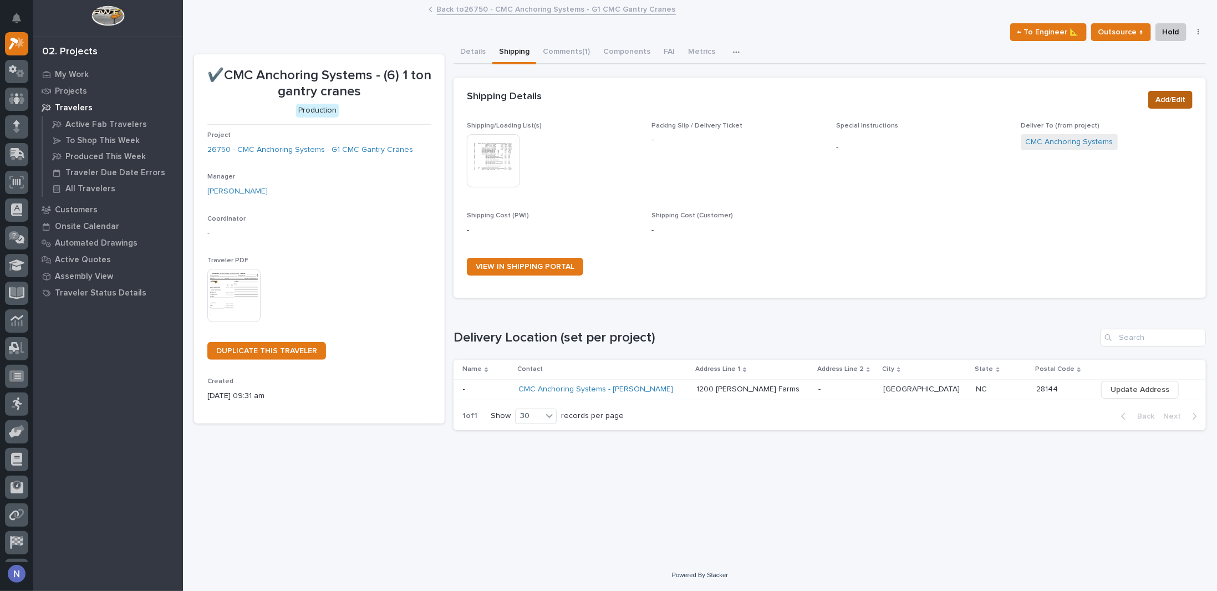
click at [1174, 101] on span "Add/Edit" at bounding box center [1170, 99] width 30 height 13
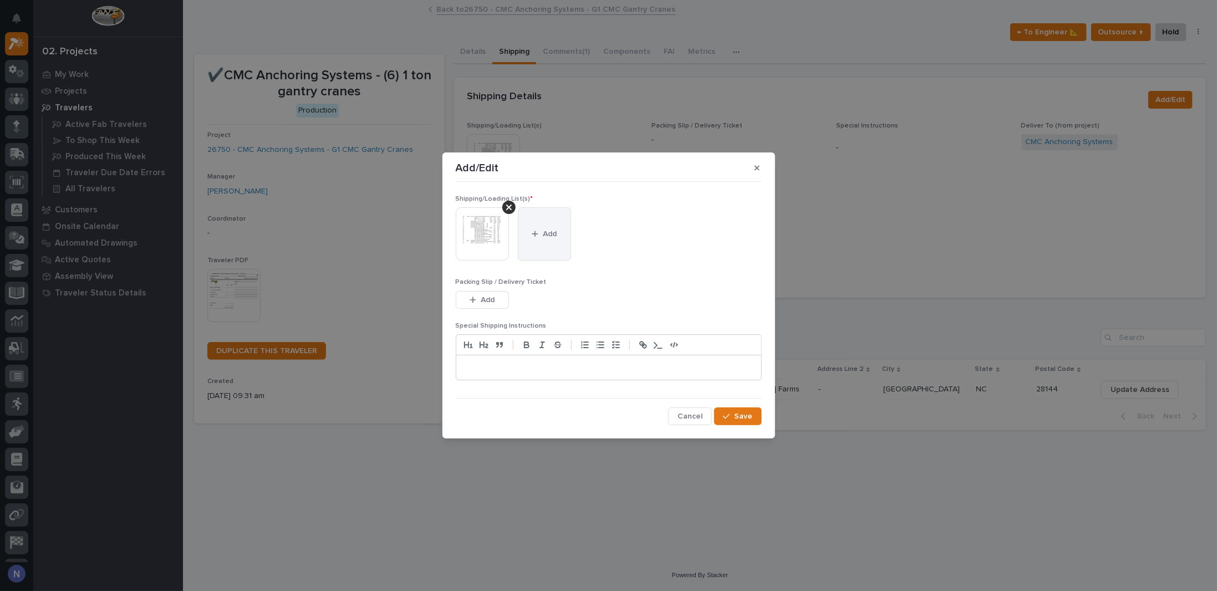
click at [546, 237] on span "Add" at bounding box center [550, 234] width 14 height 10
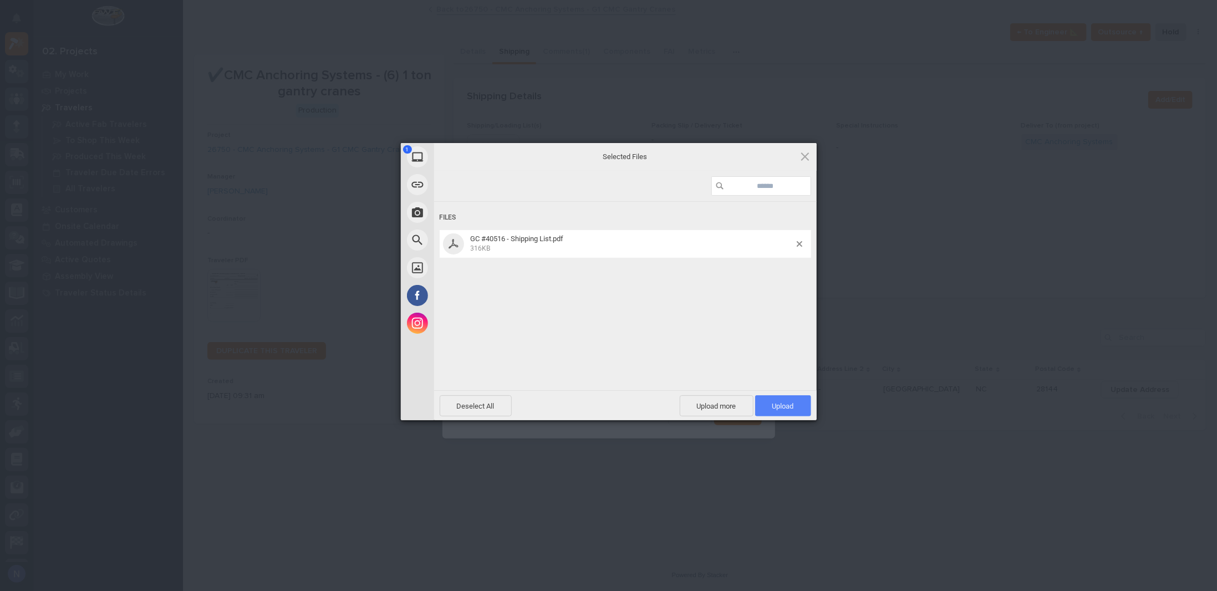
click at [779, 400] on span "Upload 1" at bounding box center [783, 405] width 56 height 21
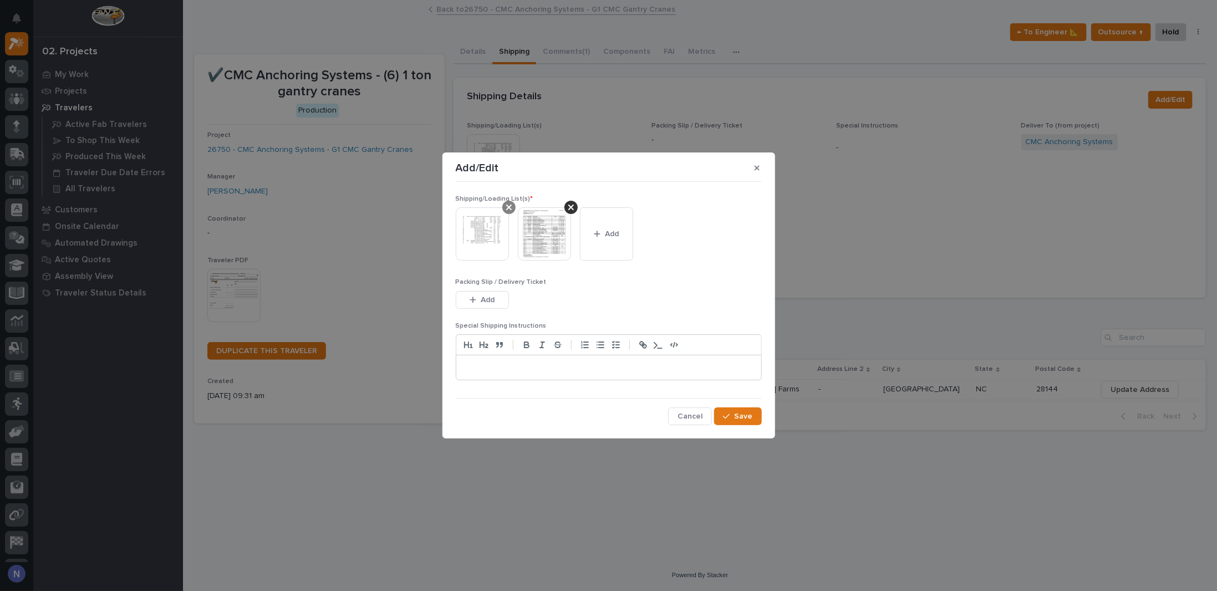
click at [509, 209] on icon at bounding box center [509, 208] width 6 height 6
click at [732, 415] on div "button" at bounding box center [728, 416] width 11 height 8
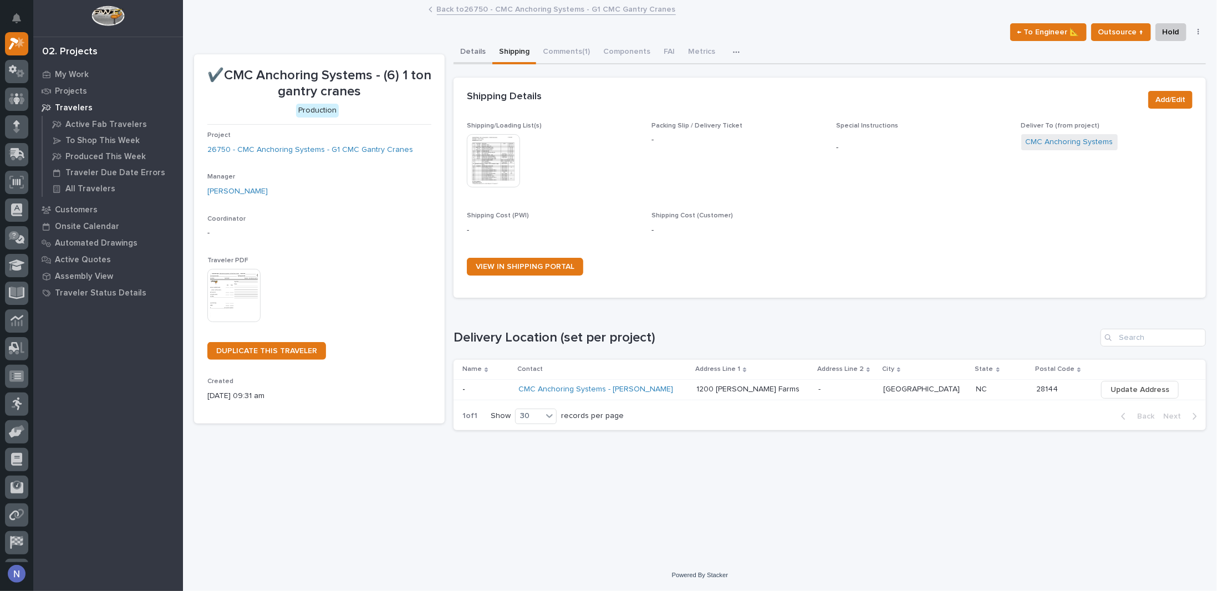
click at [477, 49] on button "Details" at bounding box center [472, 52] width 39 height 23
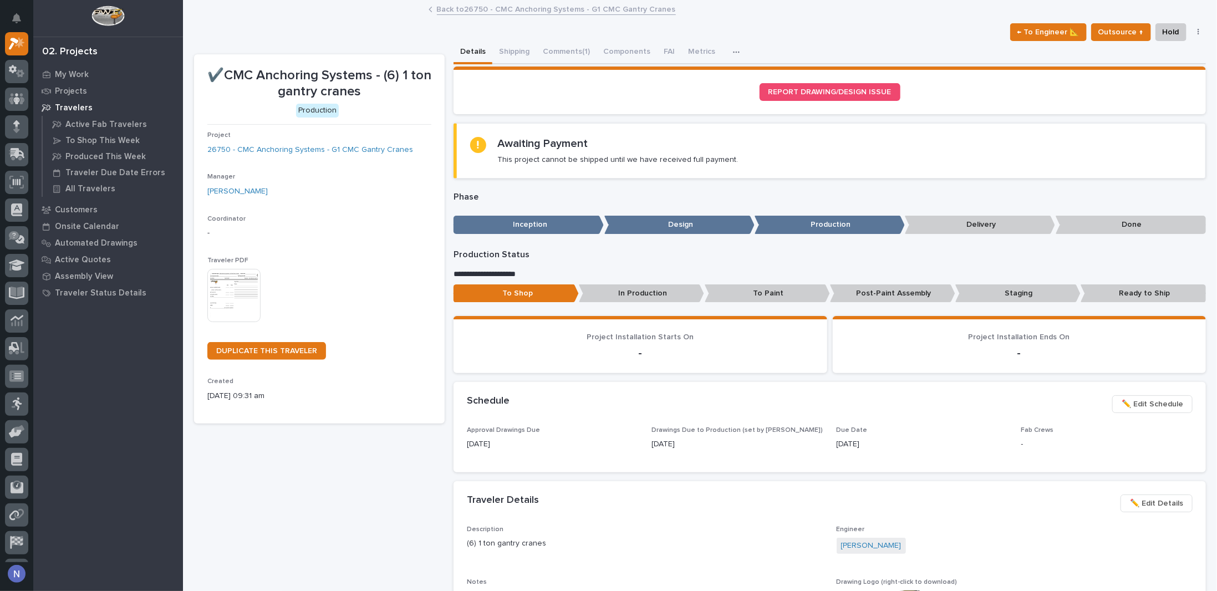
click at [1191, 33] on button "button" at bounding box center [1199, 32] width 16 height 8
click at [1192, 28] on button "button" at bounding box center [1199, 32] width 16 height 8
click at [916, 31] on div "← To Engineer 📐 Outsource ↑ Hold Cancel Change Traveler Type Regenerate PDF Gen…" at bounding box center [700, 32] width 1012 height 18
click at [732, 47] on button "button" at bounding box center [738, 52] width 24 height 22
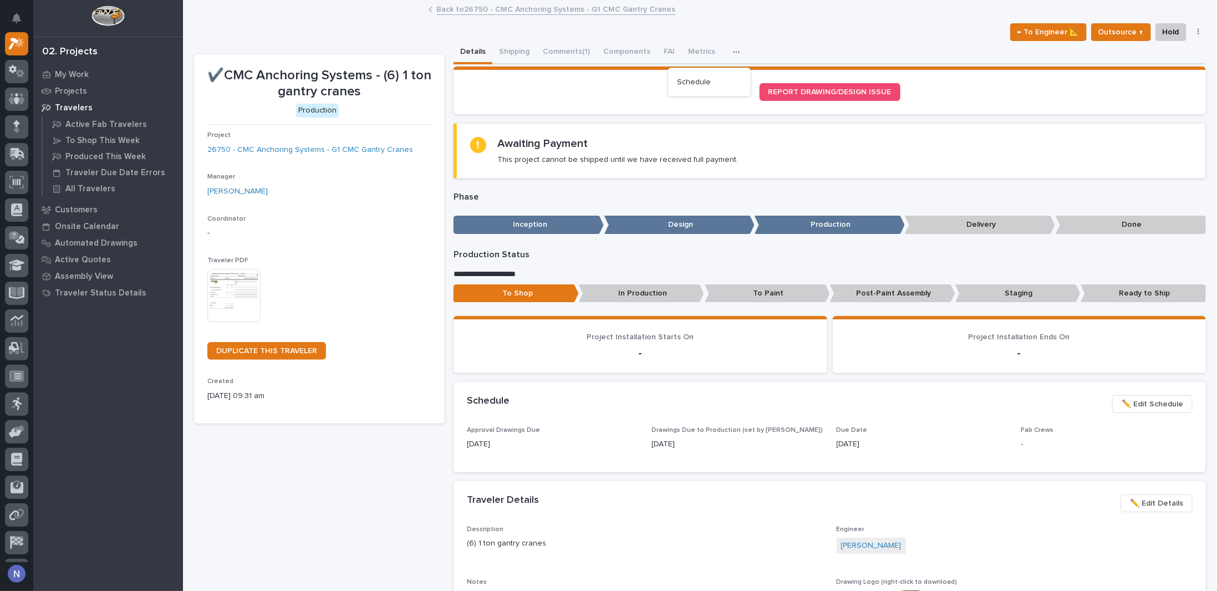
click at [774, 39] on div "← To Engineer 📐 Outsource ↑ Hold Cancel Change Traveler Type Regenerate PDF Gen…" at bounding box center [700, 32] width 1012 height 18
click at [333, 149] on link "26750 - CMC Anchoring Systems - G1 CMC Gantry Cranes" at bounding box center [310, 150] width 206 height 12
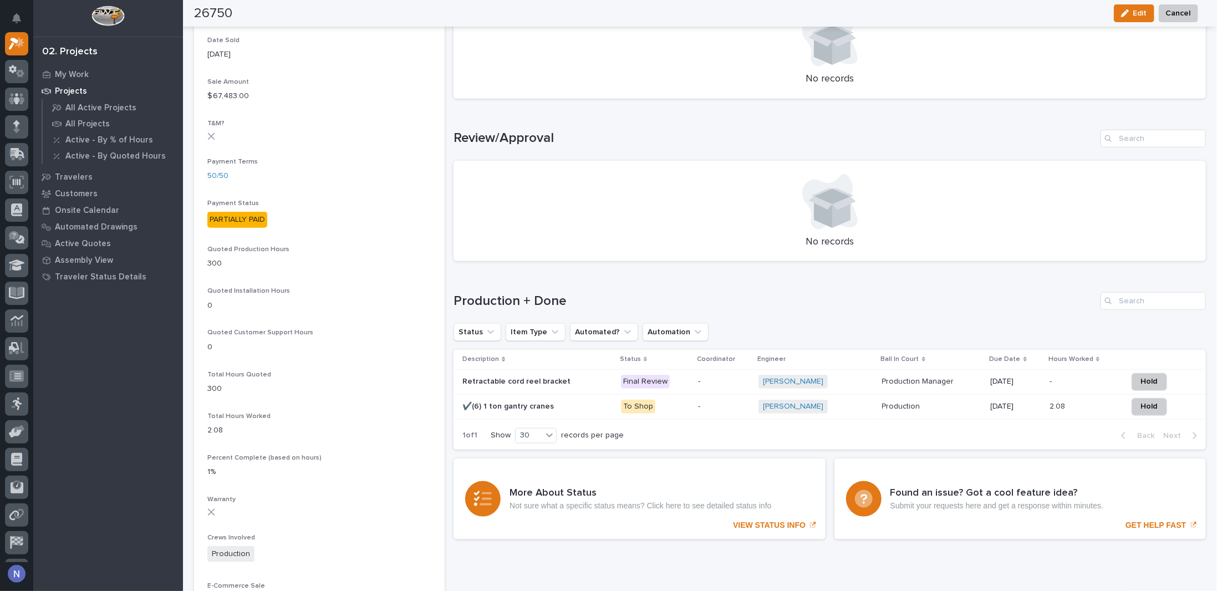
scroll to position [591, 0]
click at [586, 396] on div "✔️(6) 1 ton gantry cranes ✔️(6) 1 ton gantry cranes" at bounding box center [537, 404] width 150 height 18
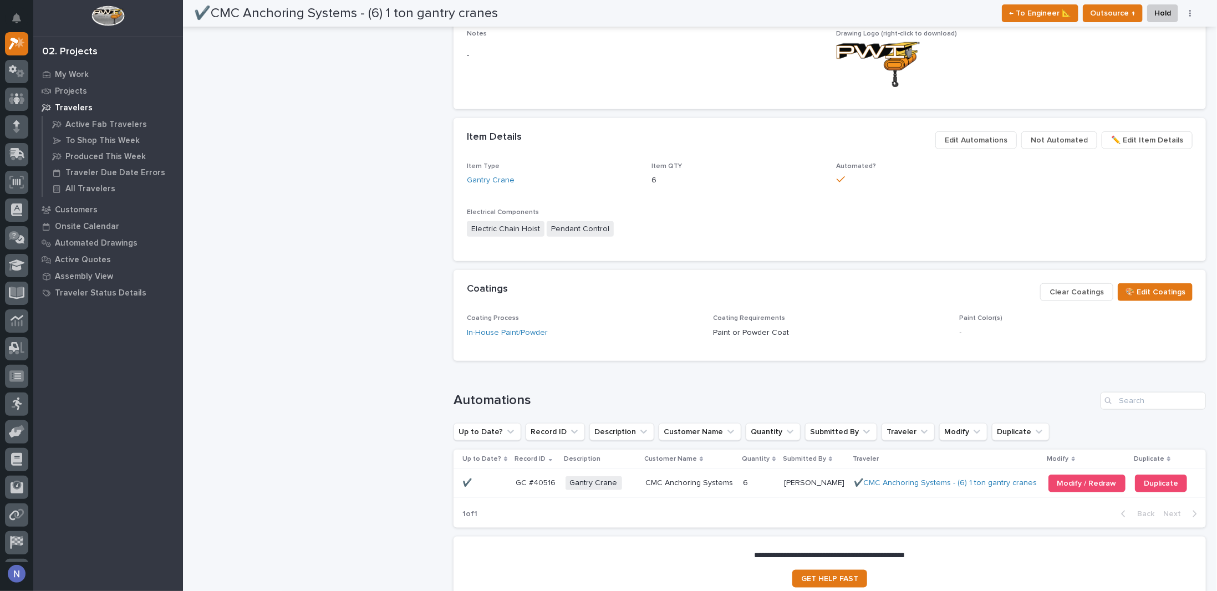
scroll to position [652, 0]
